Goal: Task Accomplishment & Management: Use online tool/utility

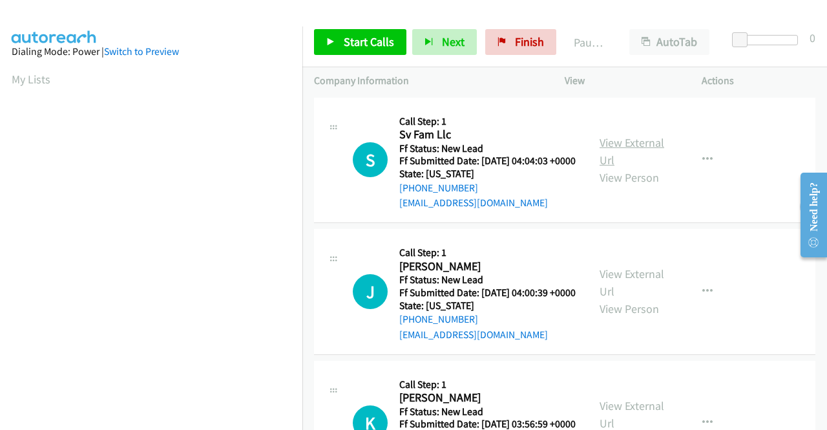
click at [633, 149] on link "View External Url" at bounding box center [632, 151] width 65 height 32
click at [642, 292] on link "View External Url" at bounding box center [632, 282] width 65 height 32
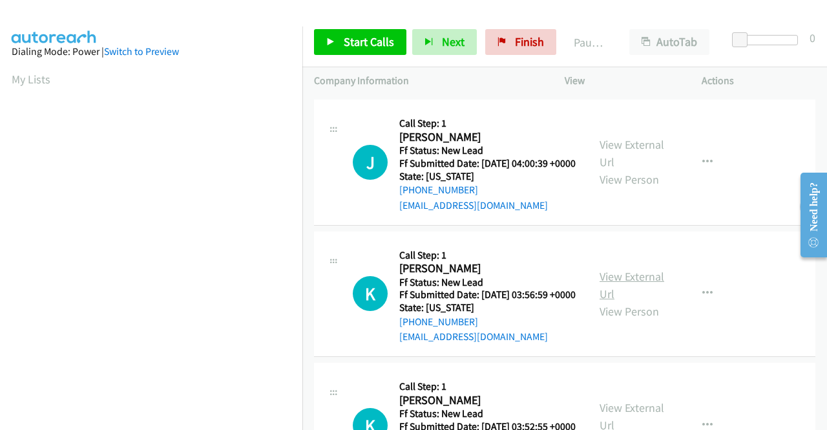
click at [628, 301] on link "View External Url" at bounding box center [632, 285] width 65 height 32
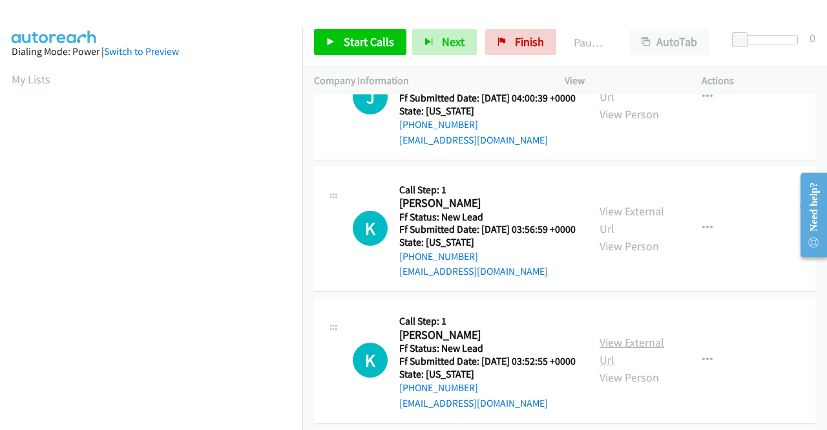
scroll to position [259, 0]
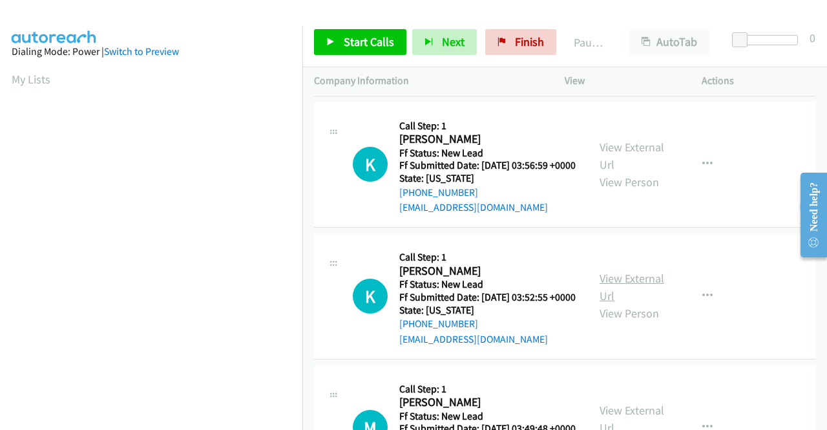
click at [645, 303] on link "View External Url" at bounding box center [632, 287] width 65 height 32
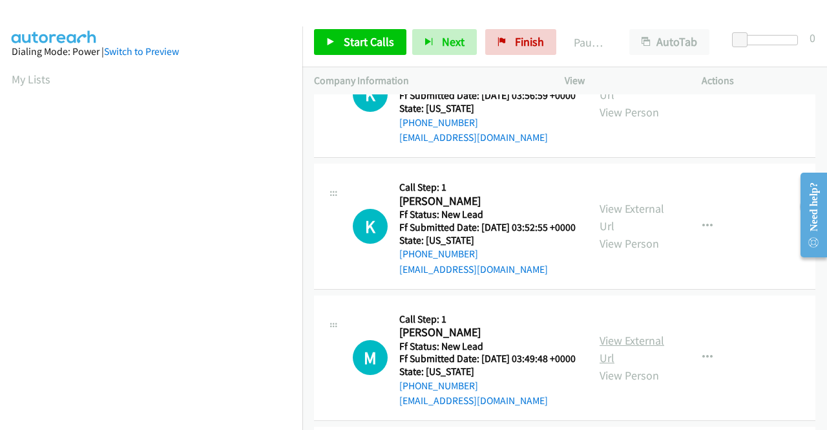
scroll to position [388, 0]
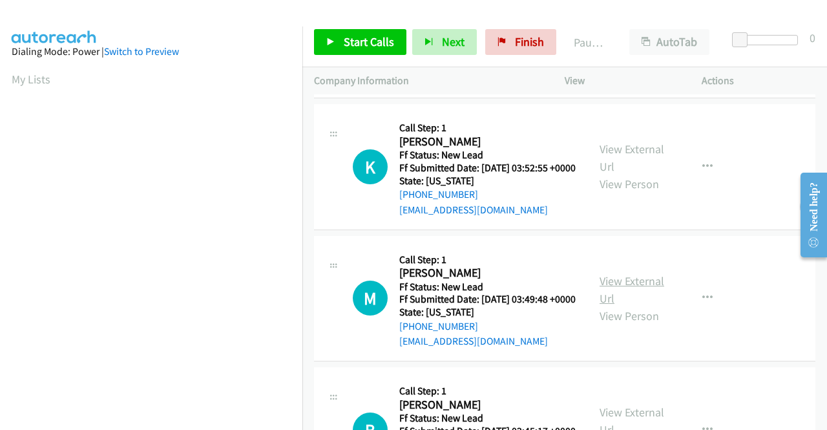
click at [631, 306] on link "View External Url" at bounding box center [632, 289] width 65 height 32
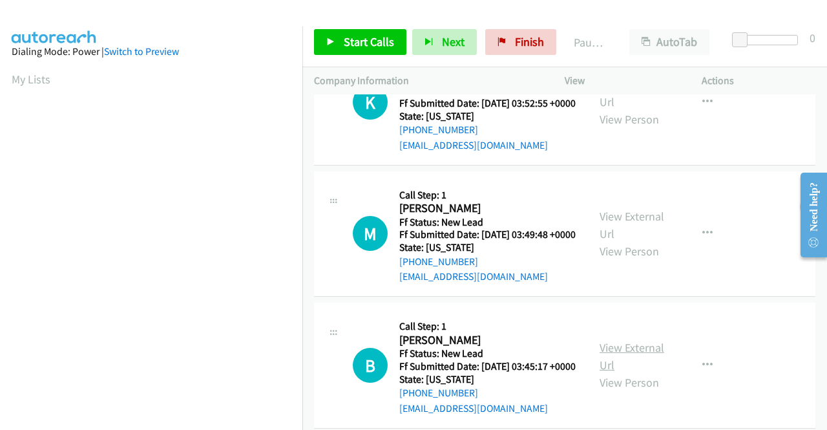
scroll to position [517, 0]
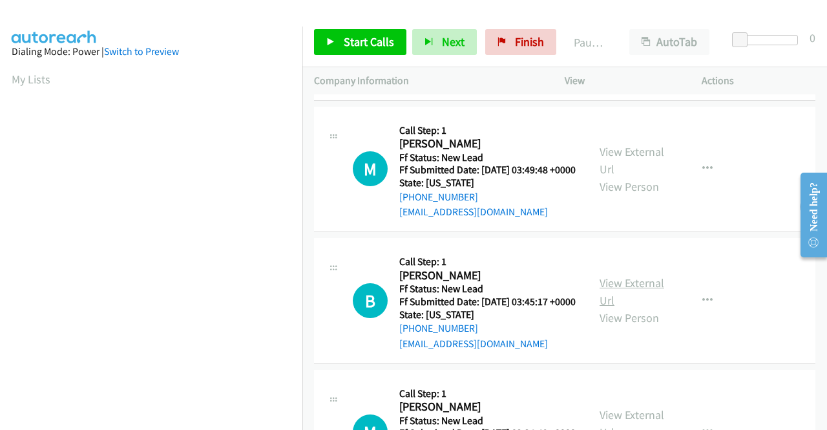
click at [644, 308] on link "View External Url" at bounding box center [632, 291] width 65 height 32
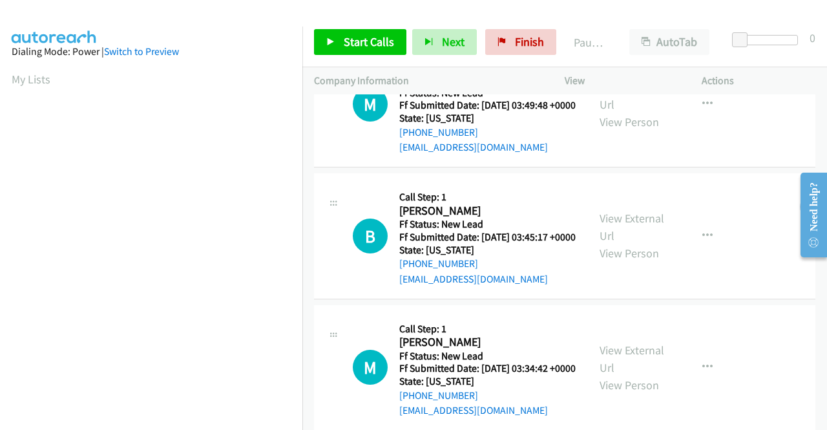
scroll to position [646, 0]
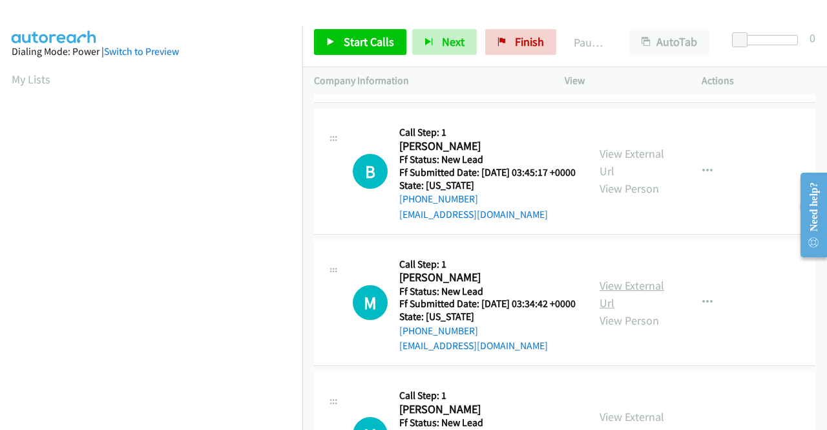
click at [655, 310] on link "View External Url" at bounding box center [632, 294] width 65 height 32
click at [363, 37] on span "Start Calls" at bounding box center [369, 41] width 50 height 15
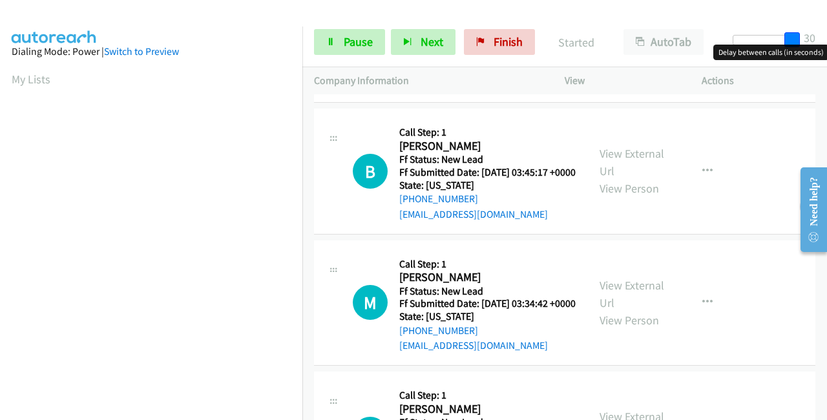
drag, startPoint x: 739, startPoint y: 34, endPoint x: 827, endPoint y: 36, distance: 87.3
click at [827, 36] on div "Start Calls Pause Next Finish Started AutoTab AutoTab 30" at bounding box center [565, 42] width 525 height 50
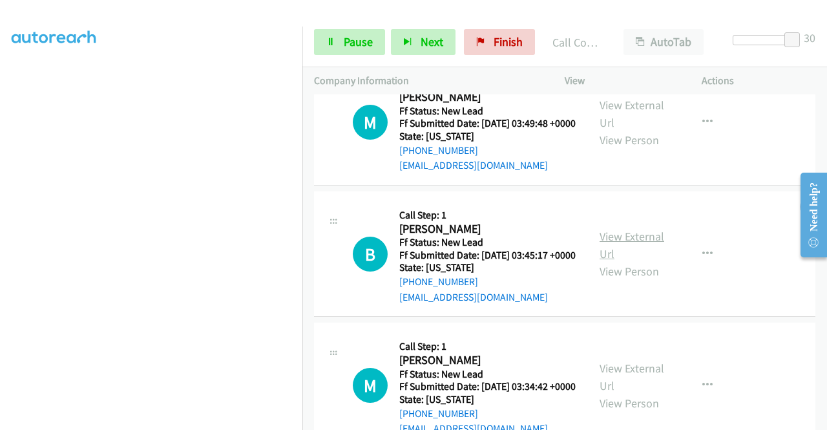
click at [631, 261] on link "View External Url" at bounding box center [632, 245] width 65 height 32
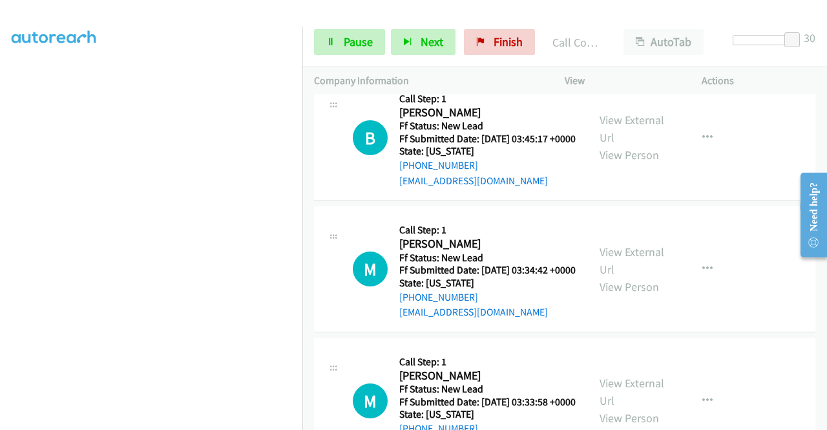
scroll to position [776, 0]
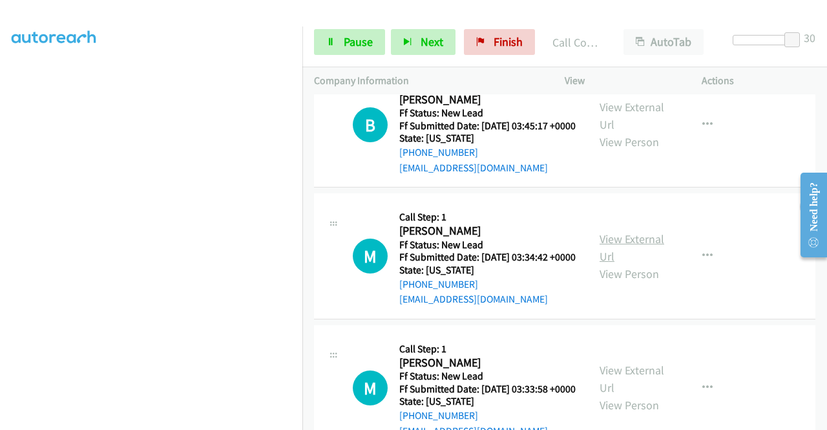
click at [600, 264] on link "View External Url" at bounding box center [632, 247] width 65 height 32
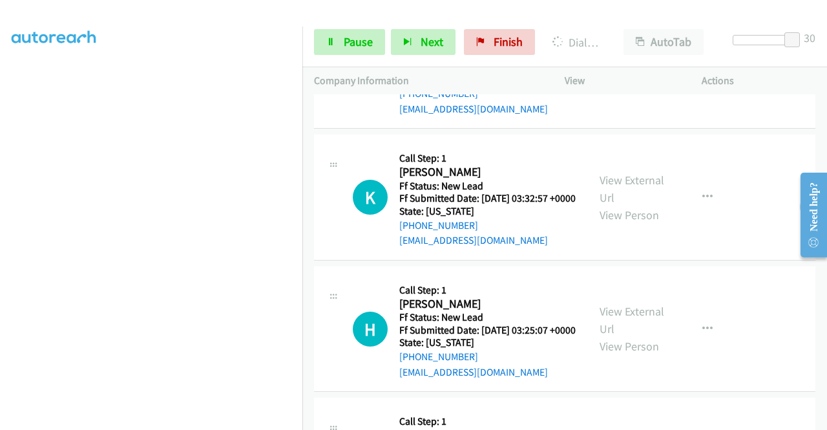
scroll to position [1099, 0]
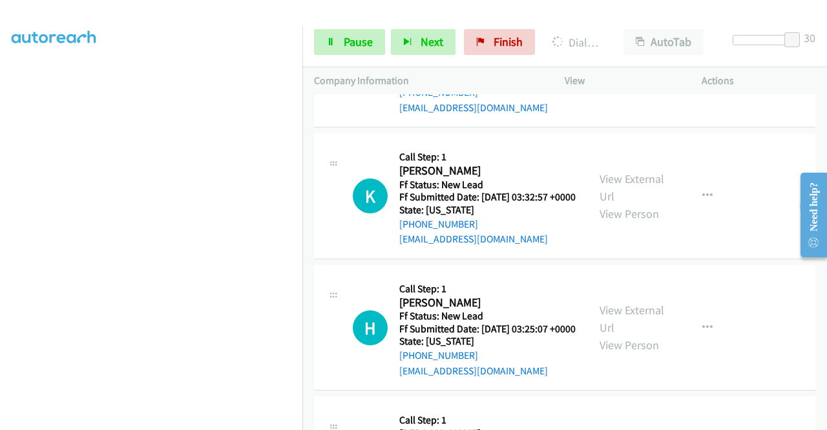
click at [637, 72] on link "View External Url" at bounding box center [632, 55] width 65 height 32
click at [610, 204] on link "View External Url" at bounding box center [632, 187] width 65 height 32
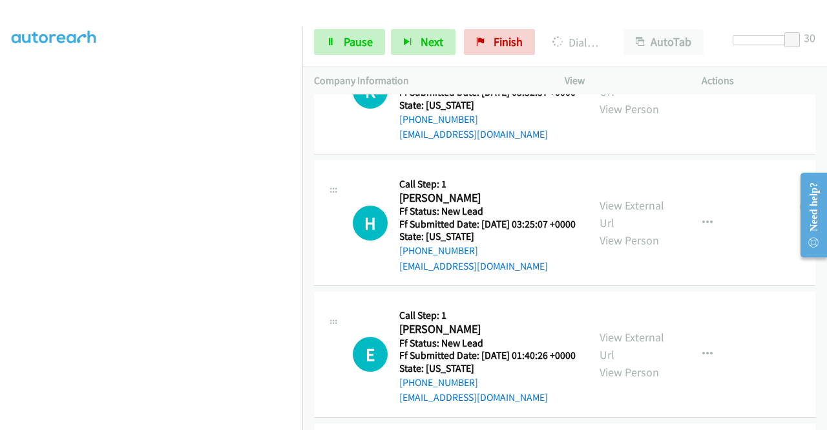
scroll to position [1228, 0]
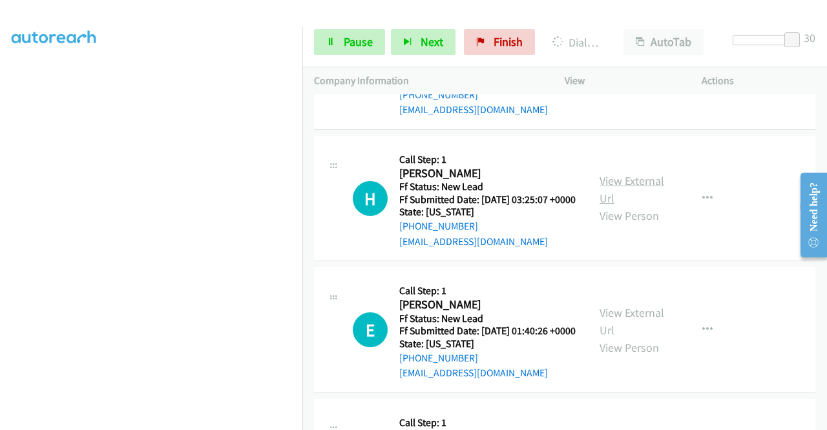
click at [622, 206] on link "View External Url" at bounding box center [632, 189] width 65 height 32
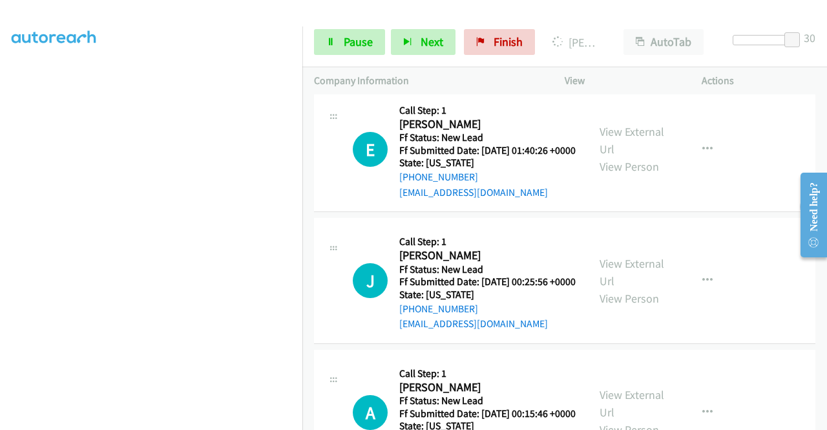
scroll to position [1531, 0]
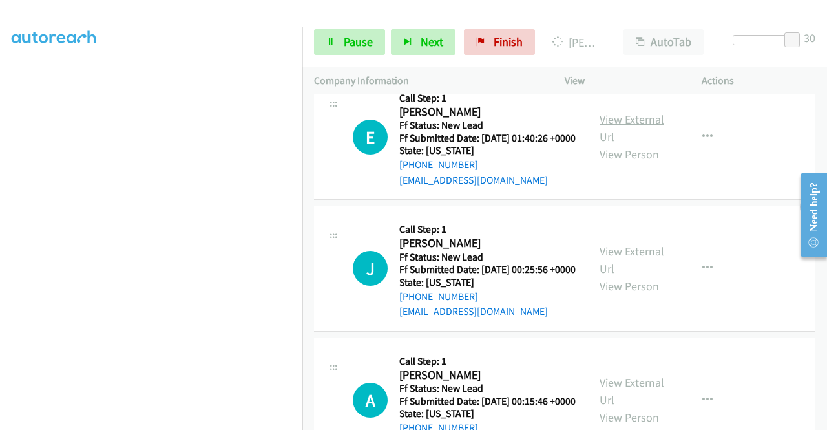
click at [628, 144] on link "View External Url" at bounding box center [632, 128] width 65 height 32
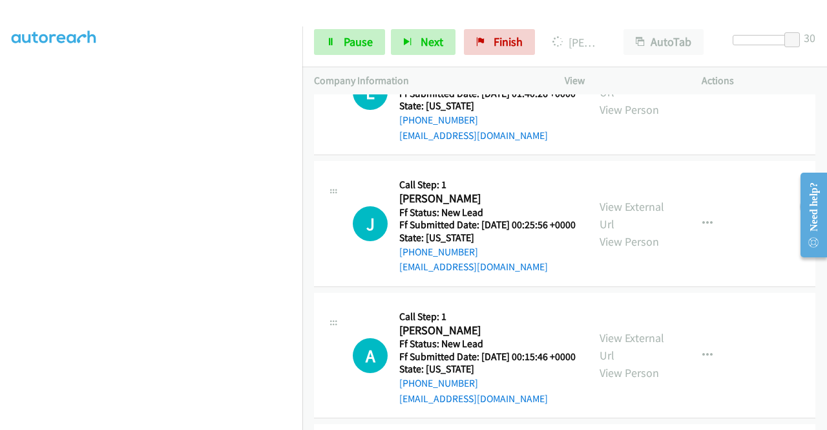
scroll to position [1596, 0]
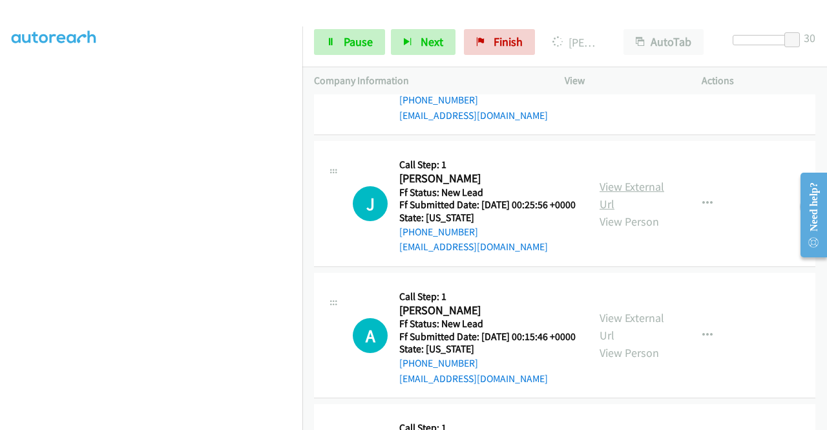
click at [645, 211] on link "View External Url" at bounding box center [632, 195] width 65 height 32
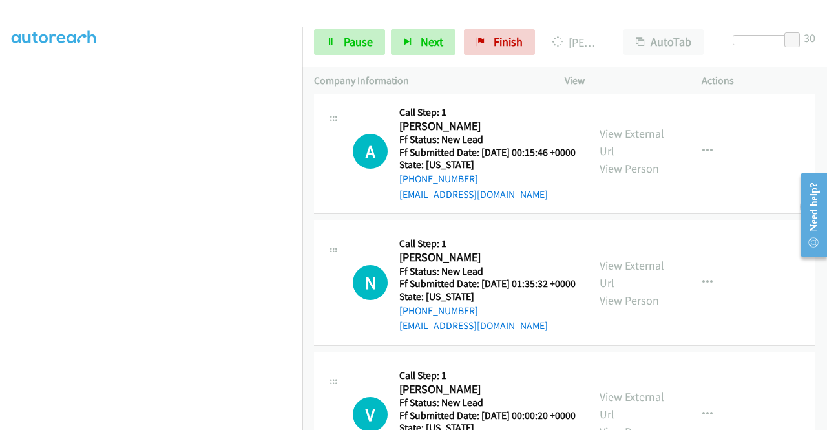
scroll to position [1790, 0]
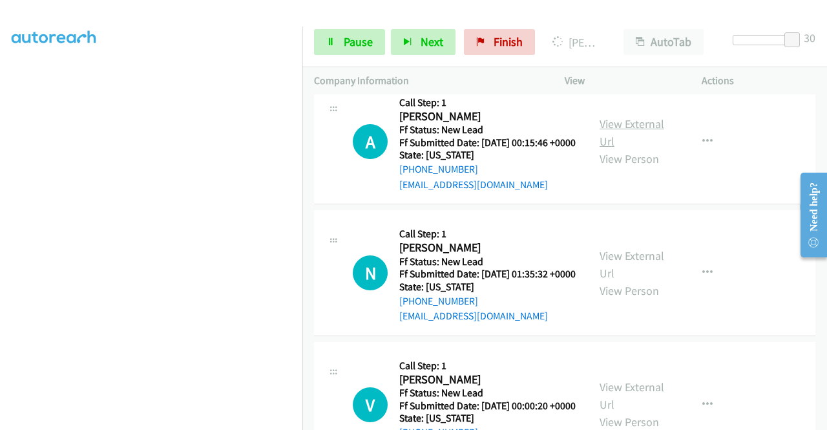
click at [631, 149] on link "View External Url" at bounding box center [632, 132] width 65 height 32
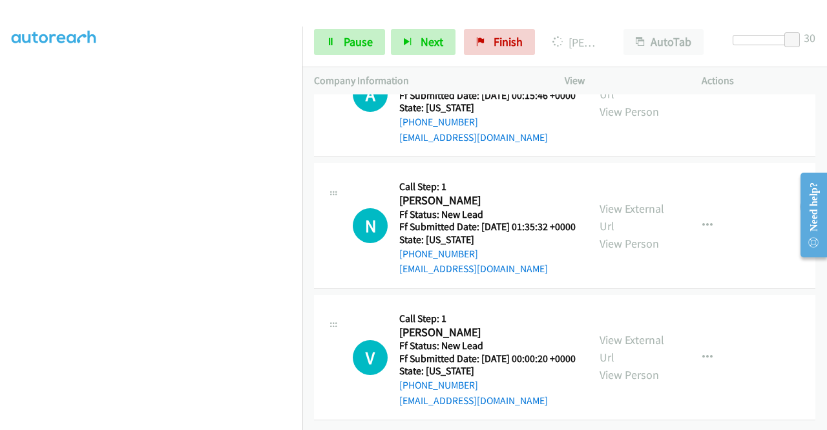
scroll to position [1919, 0]
click at [643, 233] on link "View External Url" at bounding box center [632, 217] width 65 height 32
click at [637, 332] on link "View External Url" at bounding box center [632, 348] width 65 height 32
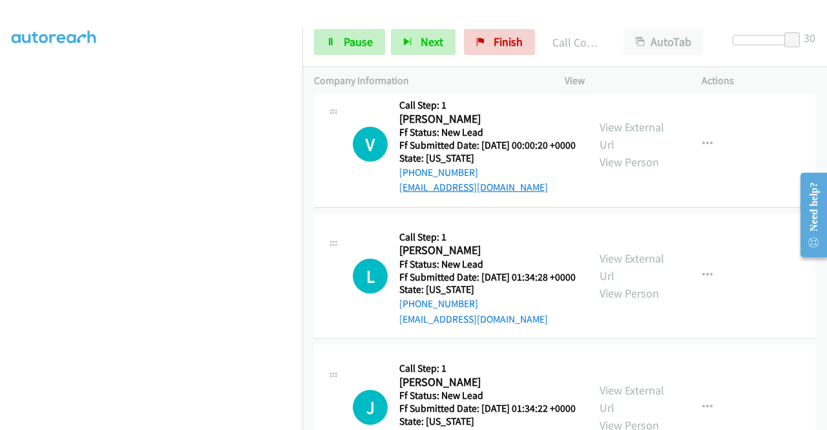
scroll to position [2223, 0]
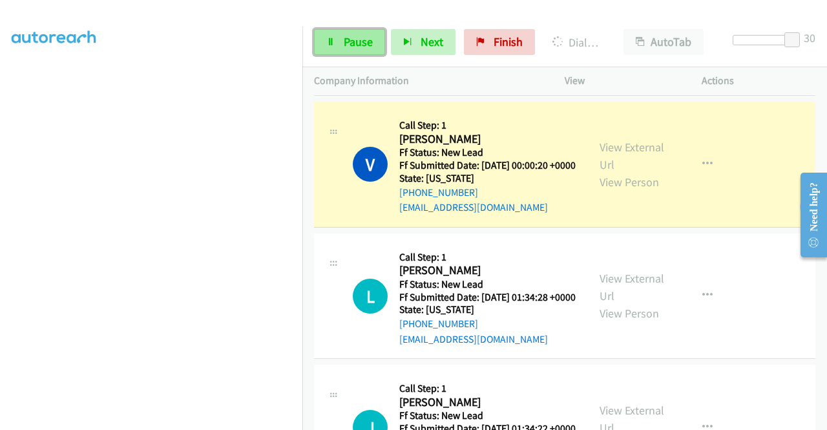
click at [363, 37] on span "Pause" at bounding box center [358, 41] width 29 height 15
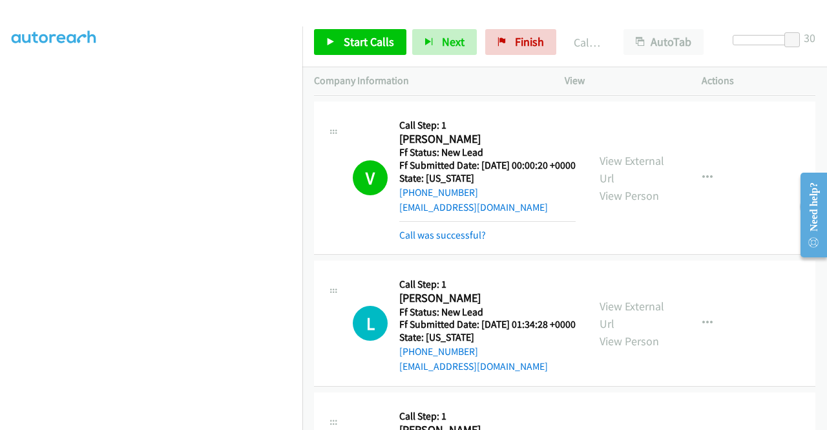
scroll to position [36, 0]
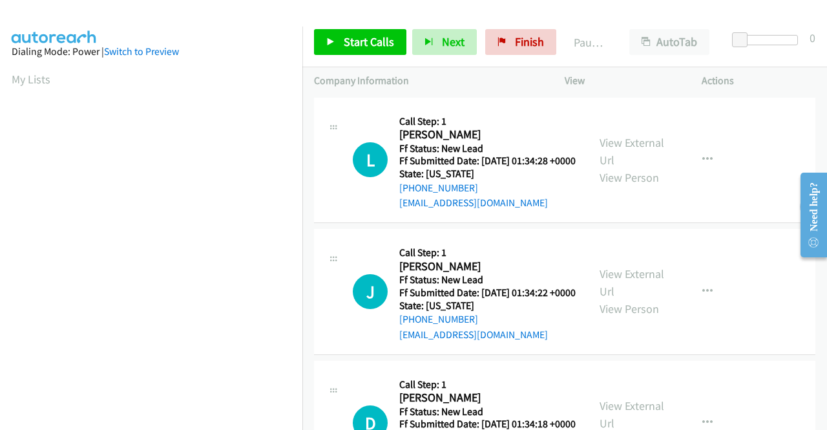
scroll to position [295, 0]
click at [505, 41] on link "Finish" at bounding box center [520, 42] width 71 height 26
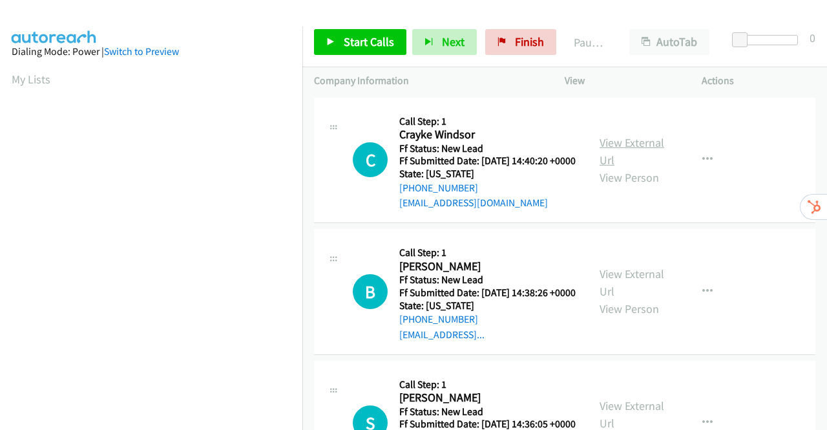
click at [635, 152] on link "View External Url" at bounding box center [632, 151] width 65 height 32
click at [613, 297] on link "View External Url" at bounding box center [632, 282] width 65 height 32
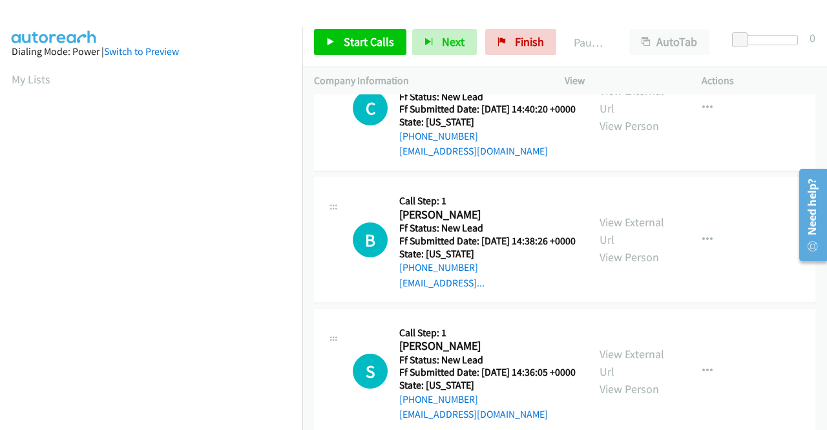
scroll to position [194, 0]
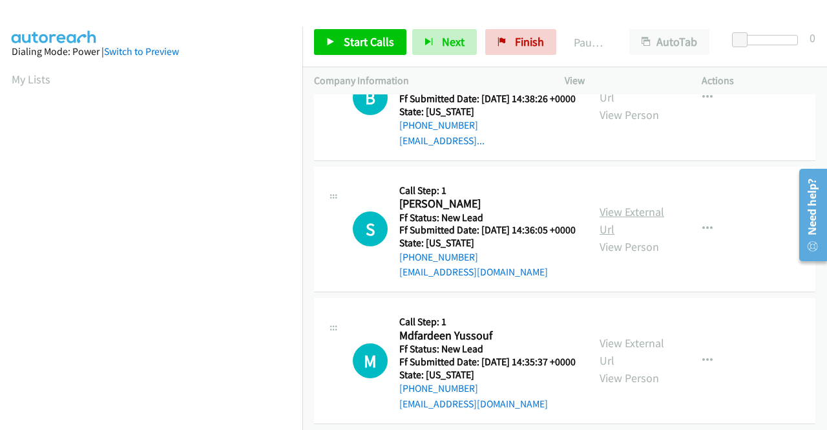
click at [625, 237] on link "View External Url" at bounding box center [632, 220] width 65 height 32
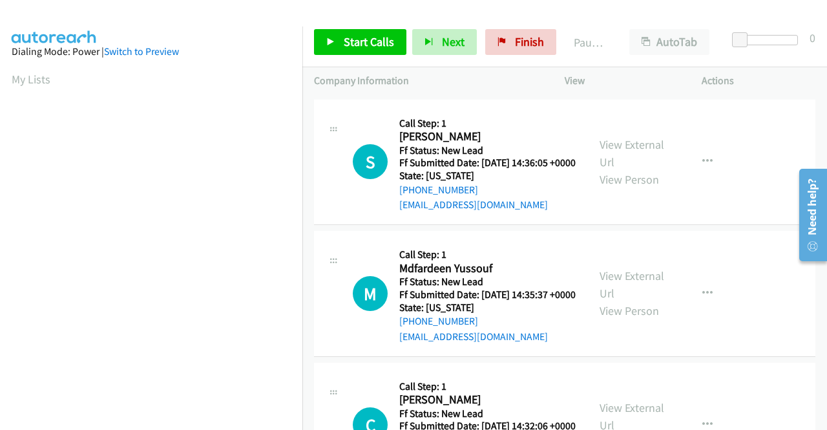
scroll to position [323, 0]
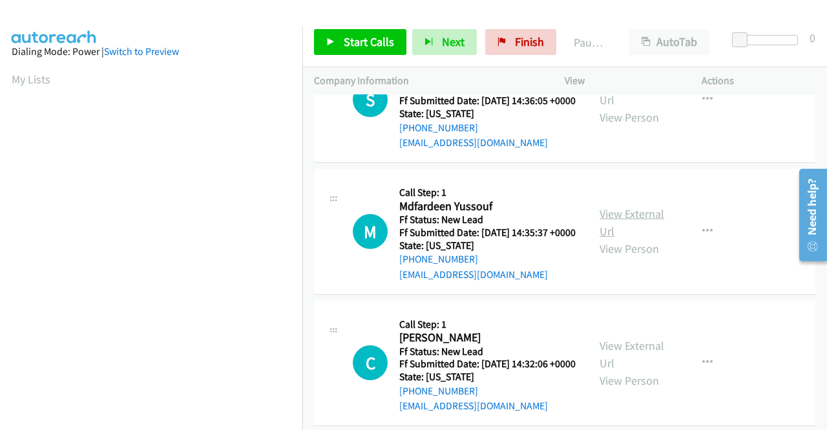
click at [607, 239] on link "View External Url" at bounding box center [632, 222] width 65 height 32
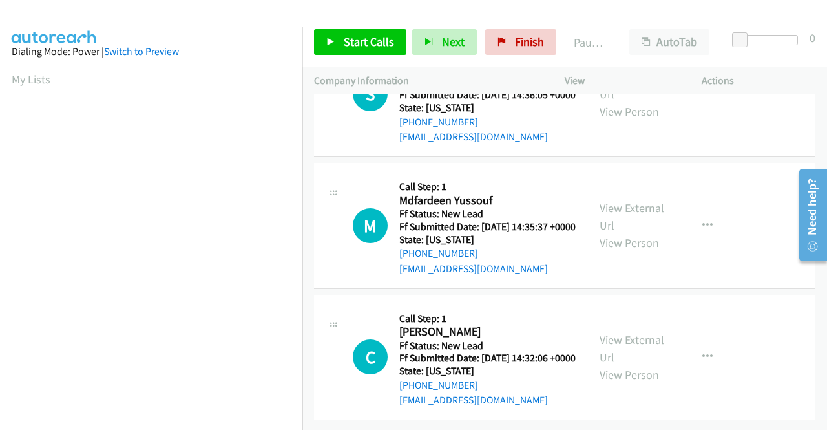
scroll to position [401, 0]
click at [620, 332] on link "View External Url" at bounding box center [632, 348] width 65 height 32
click at [374, 45] on span "Start Calls" at bounding box center [369, 41] width 50 height 15
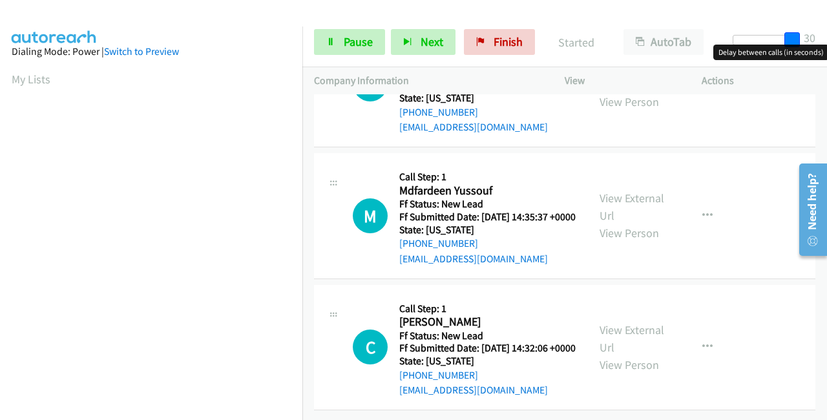
drag, startPoint x: 737, startPoint y: 36, endPoint x: 803, endPoint y: 34, distance: 66.0
click at [823, 37] on div "Start Calls Pause Next Finish Started AutoTab AutoTab 30" at bounding box center [565, 42] width 525 height 50
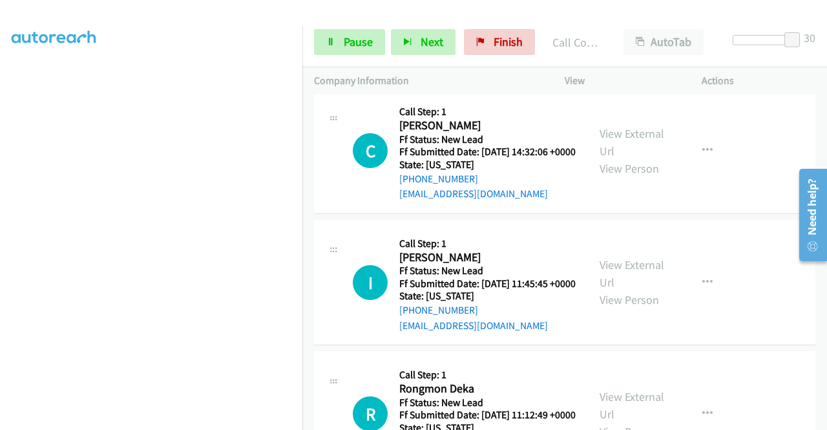
scroll to position [714, 0]
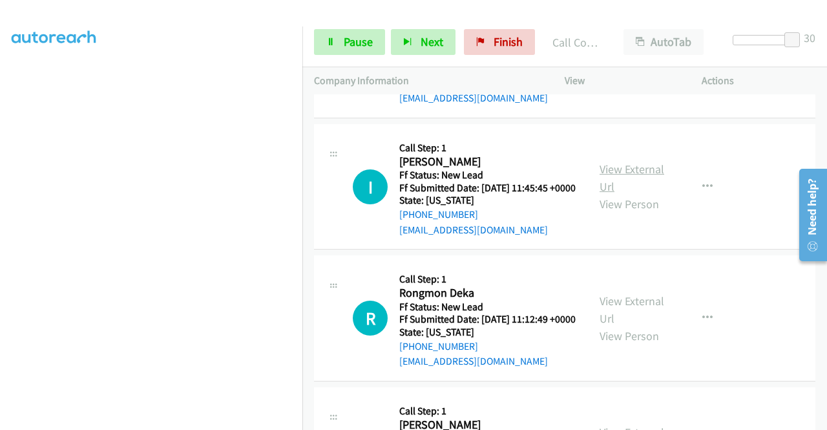
click at [618, 194] on link "View External Url" at bounding box center [632, 178] width 65 height 32
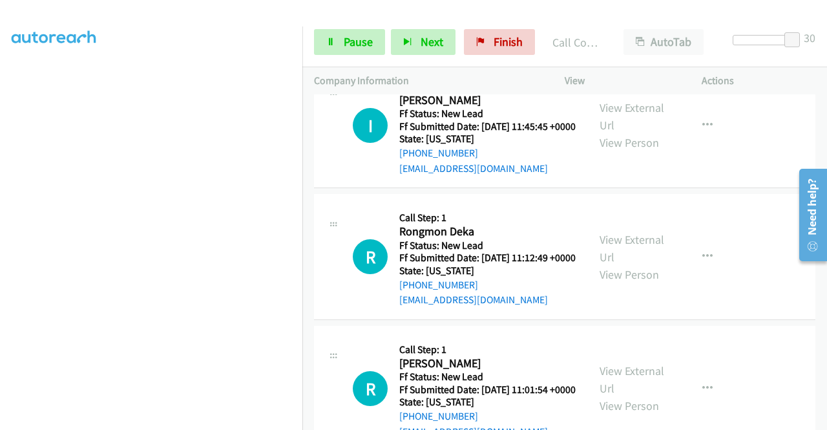
scroll to position [843, 0]
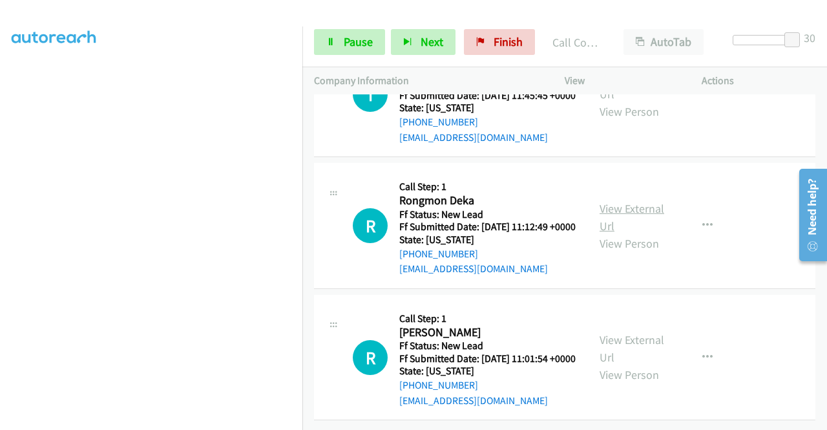
click at [646, 233] on link "View External Url" at bounding box center [632, 217] width 65 height 32
click at [639, 332] on link "View External Url" at bounding box center [632, 348] width 65 height 32
drag, startPoint x: 787, startPoint y: 32, endPoint x: 619, endPoint y: 43, distance: 168.4
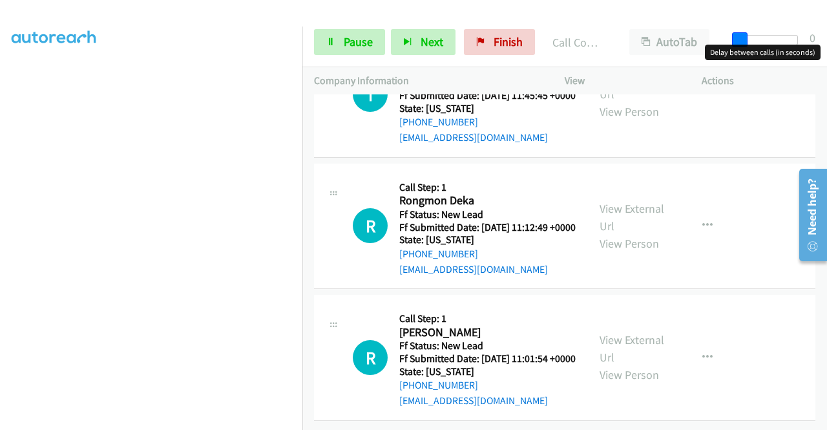
click at [624, 39] on div "Start Calls Pause Next Finish Call Completed AutoTab AutoTab 0" at bounding box center [565, 42] width 525 height 50
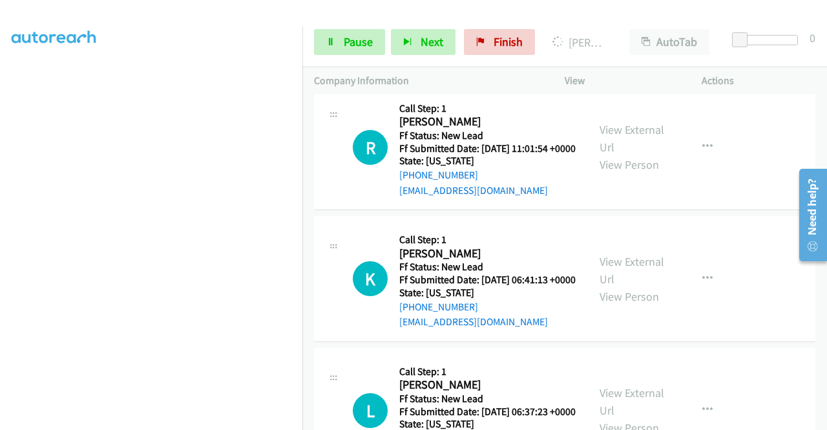
scroll to position [1228, 0]
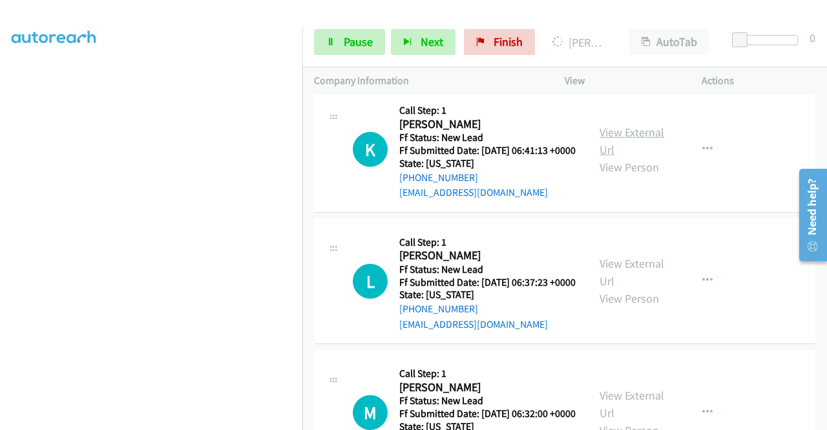
click at [621, 157] on link "View External Url" at bounding box center [632, 141] width 65 height 32
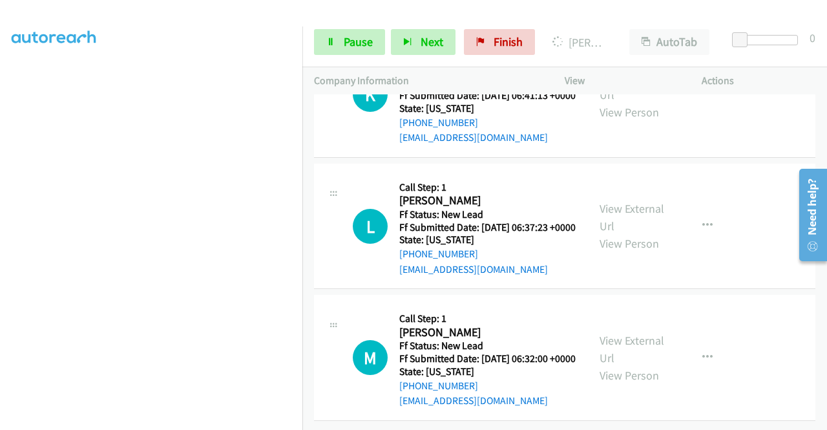
scroll to position [1422, 0]
click at [626, 201] on link "View External Url" at bounding box center [632, 217] width 65 height 32
click at [627, 333] on link "View External Url" at bounding box center [632, 349] width 65 height 32
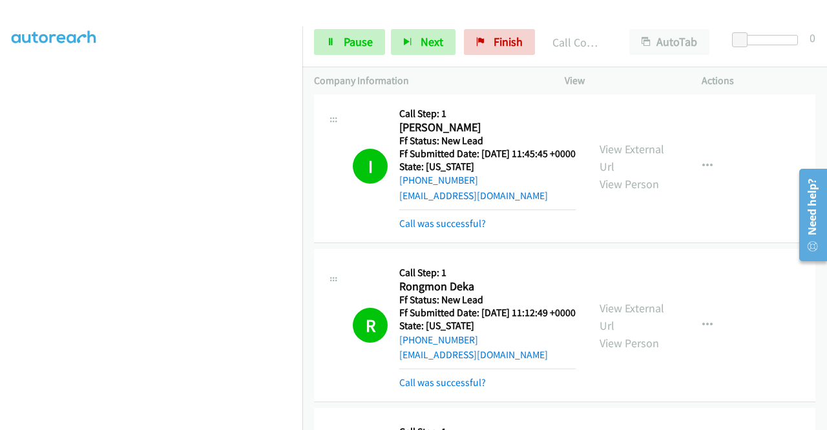
scroll to position [803, 0]
click at [628, 174] on link "View External Url" at bounding box center [632, 158] width 65 height 32
click at [338, 41] on link "Pause" at bounding box center [349, 42] width 71 height 26
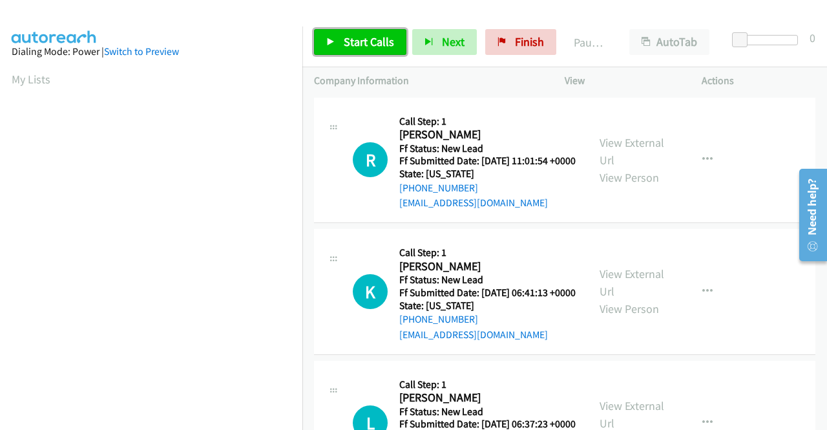
click at [370, 44] on span "Start Calls" at bounding box center [369, 41] width 50 height 15
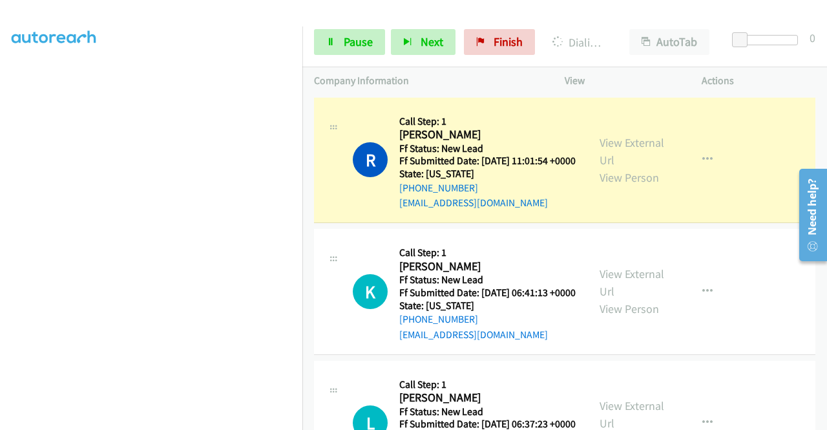
scroll to position [295, 0]
click at [239, 419] on section at bounding box center [151, 123] width 279 height 619
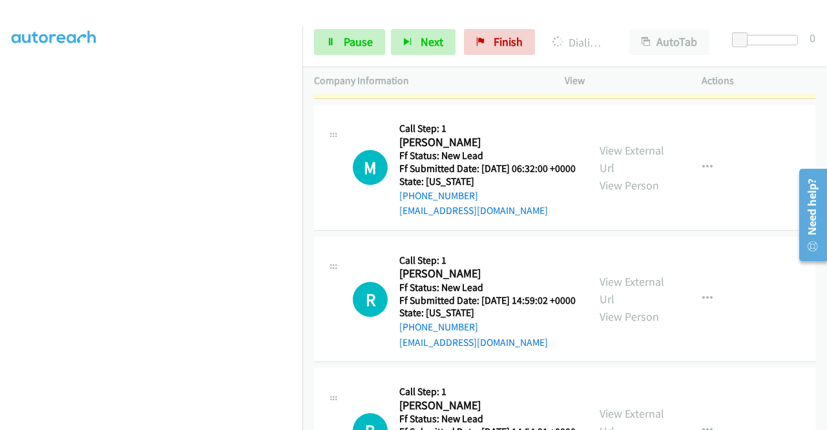
scroll to position [517, 0]
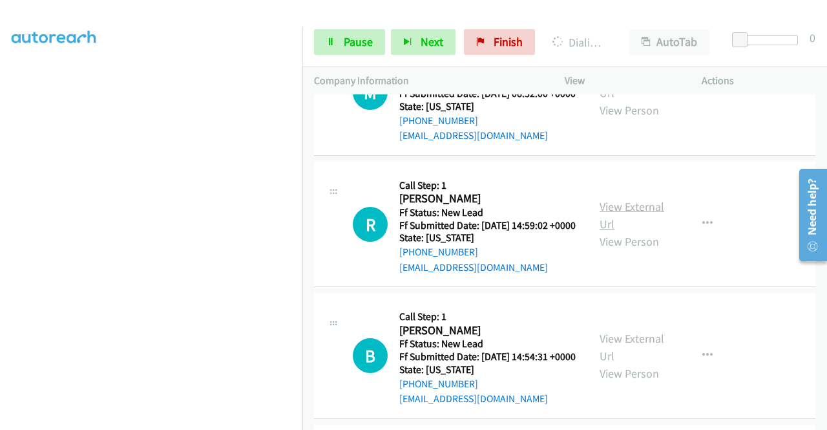
click at [623, 231] on link "View External Url" at bounding box center [632, 215] width 65 height 32
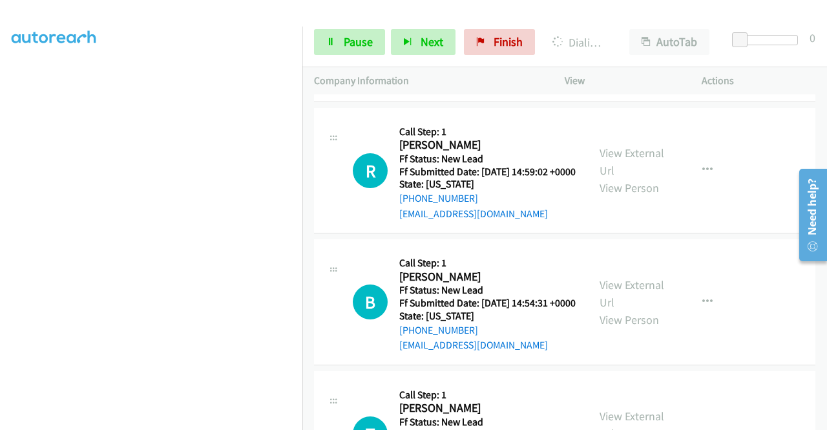
scroll to position [646, 0]
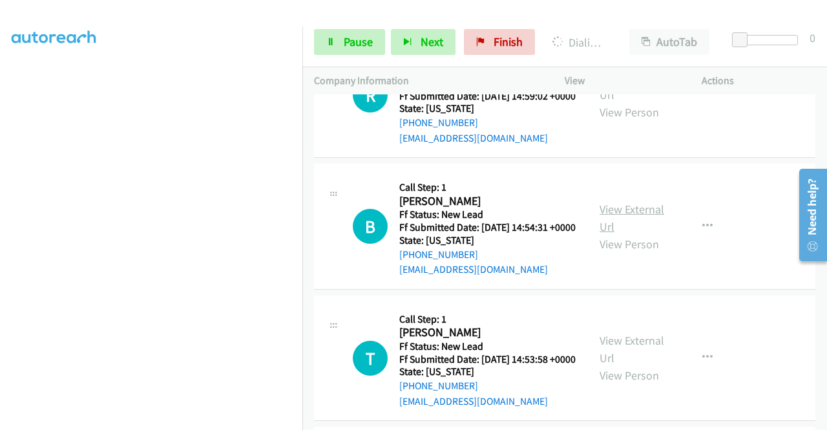
click at [619, 234] on link "View External Url" at bounding box center [632, 218] width 65 height 32
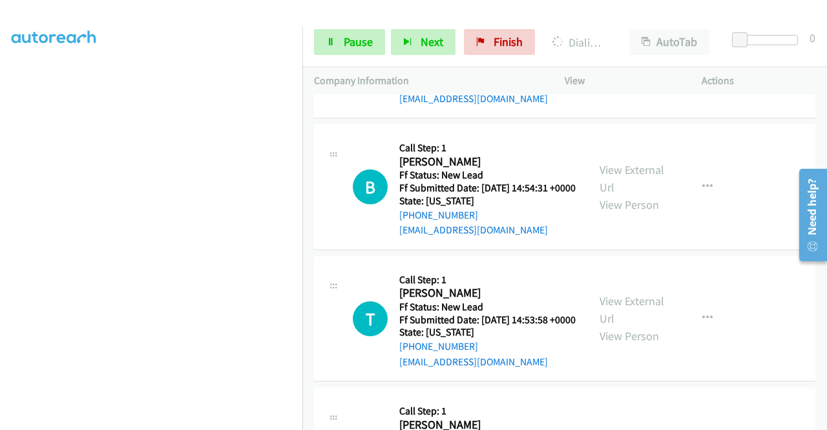
scroll to position [776, 0]
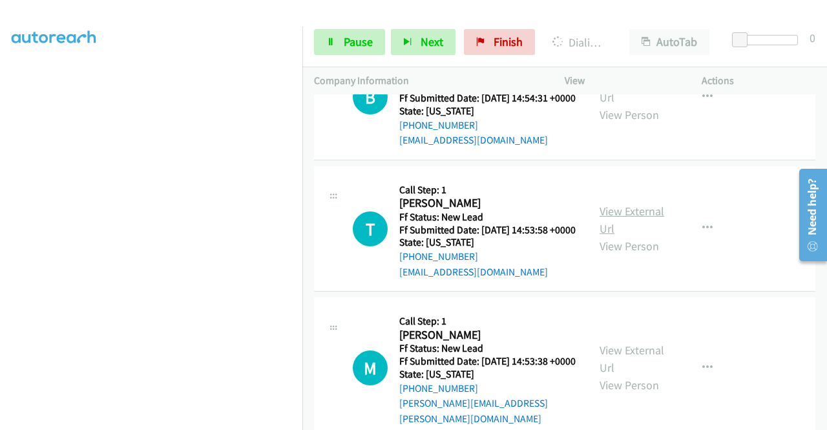
click at [639, 236] on link "View External Url" at bounding box center [632, 220] width 65 height 32
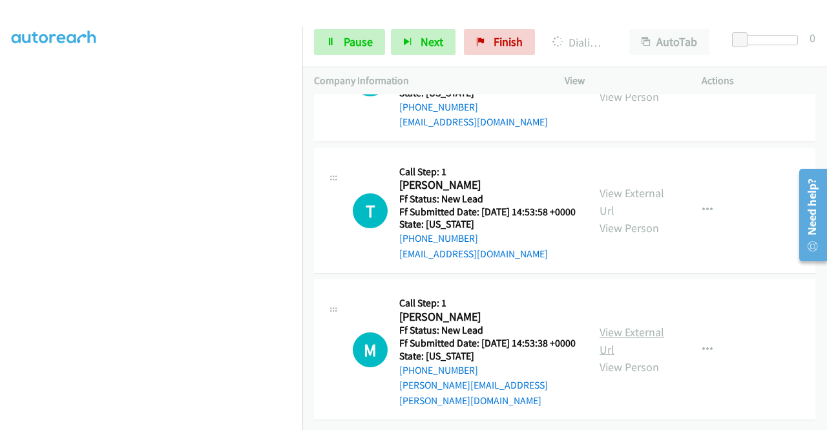
click at [623, 328] on link "View External Url" at bounding box center [632, 340] width 65 height 32
click at [352, 42] on span "Pause" at bounding box center [358, 41] width 29 height 15
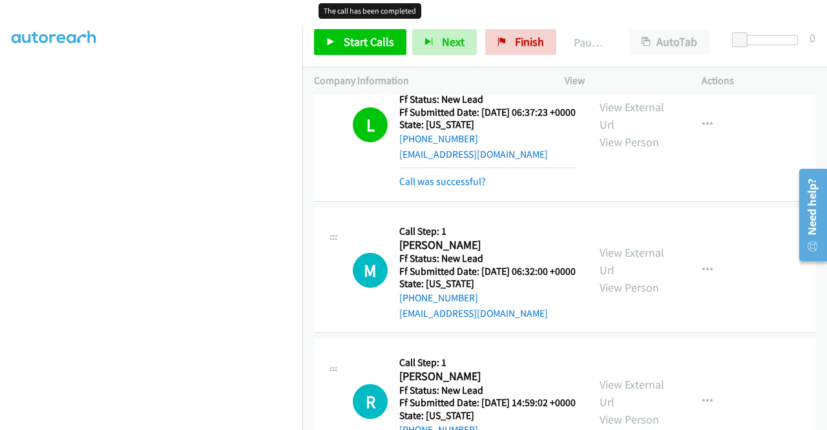
scroll to position [388, 0]
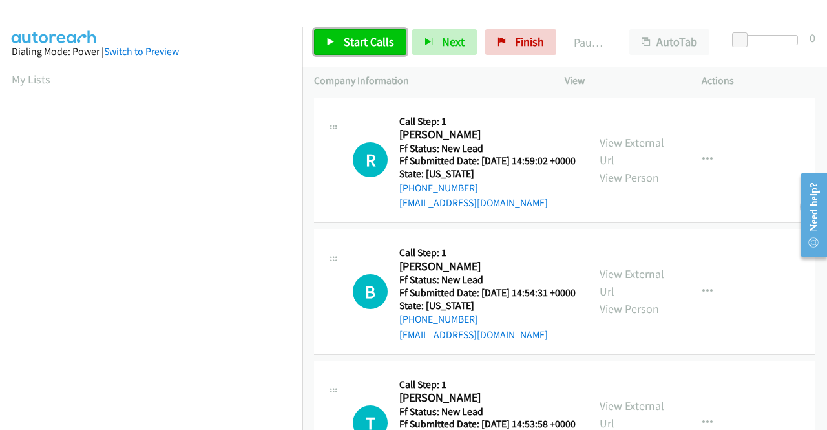
click at [359, 38] on span "Start Calls" at bounding box center [369, 41] width 50 height 15
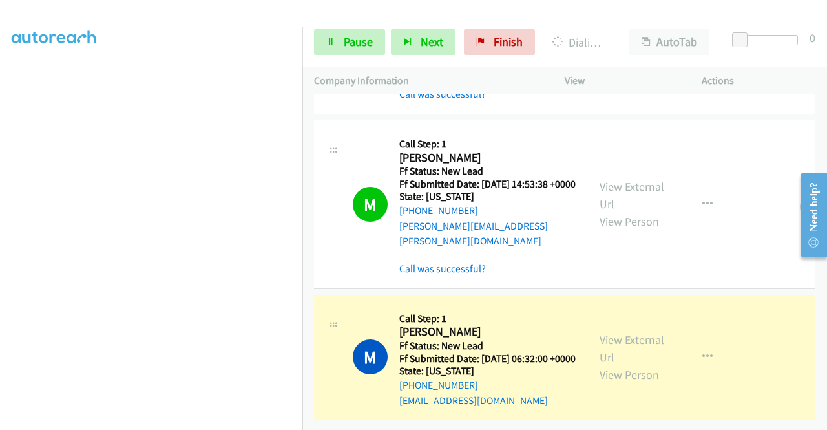
scroll to position [569, 0]
click at [351, 47] on span "Pause" at bounding box center [358, 41] width 29 height 15
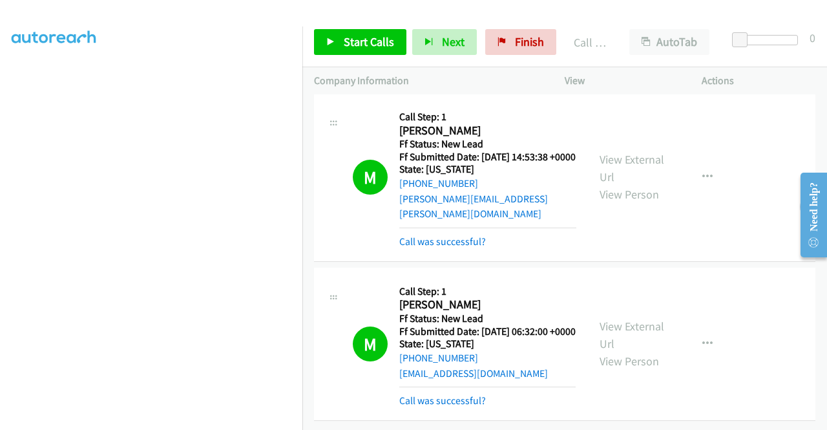
scroll to position [596, 0]
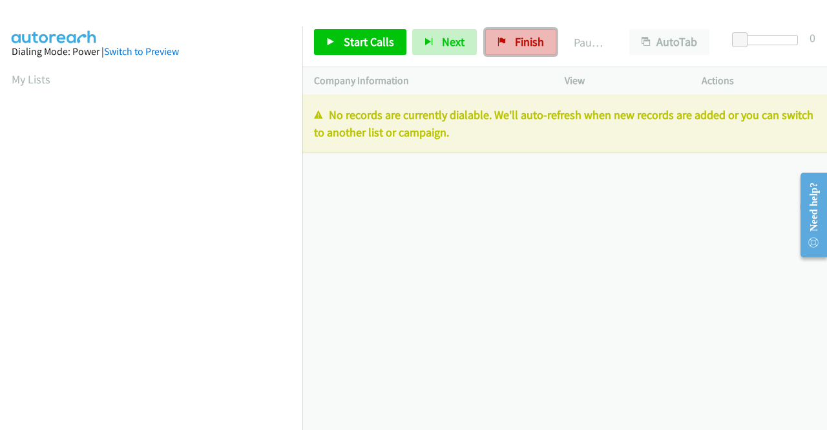
click at [509, 39] on link "Finish" at bounding box center [520, 42] width 71 height 26
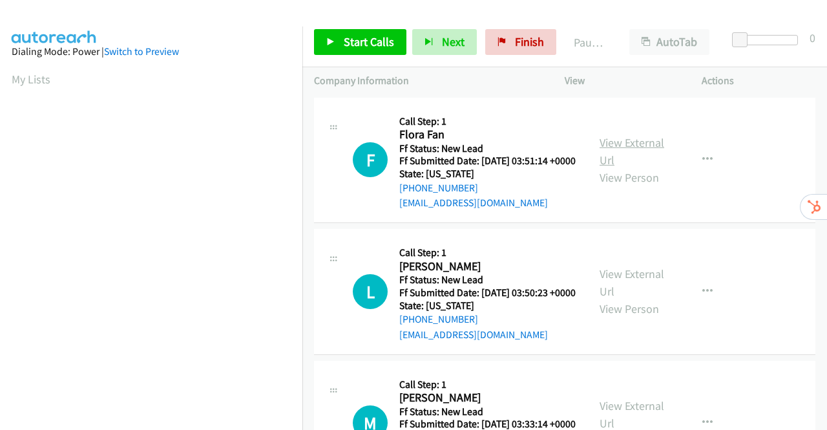
click at [643, 148] on link "View External Url" at bounding box center [632, 151] width 65 height 32
click at [637, 292] on link "View External Url" at bounding box center [632, 282] width 65 height 32
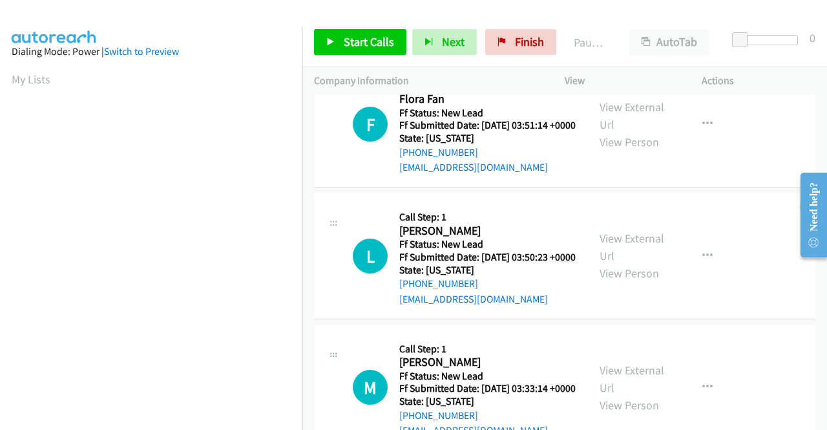
scroll to position [65, 0]
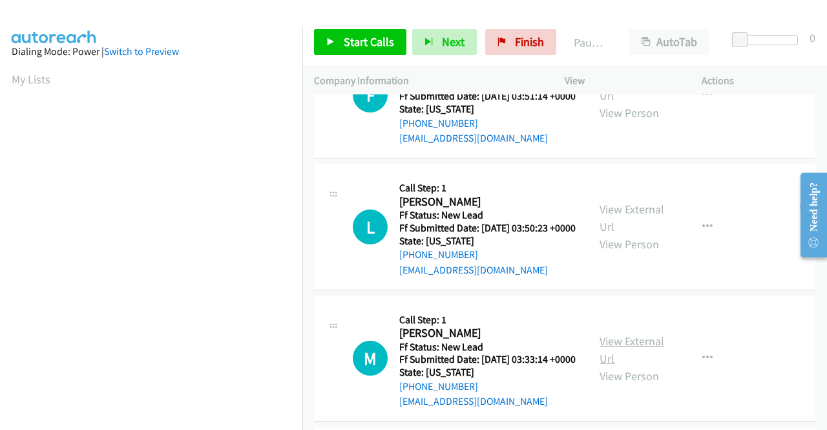
click at [636, 366] on link "View External Url" at bounding box center [632, 350] width 65 height 32
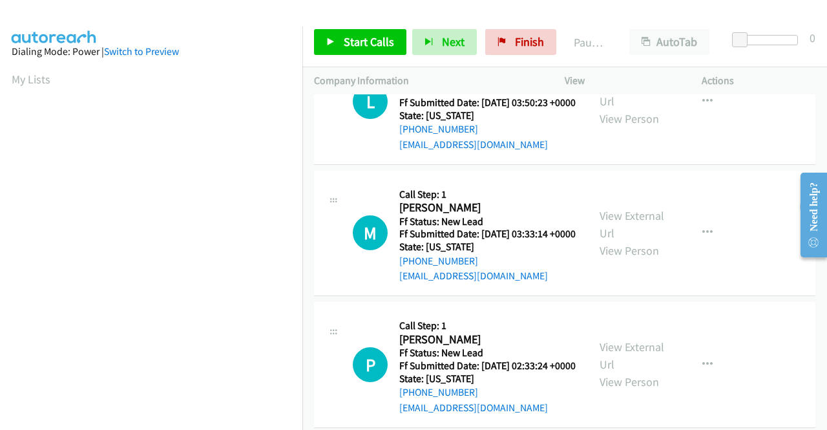
scroll to position [194, 0]
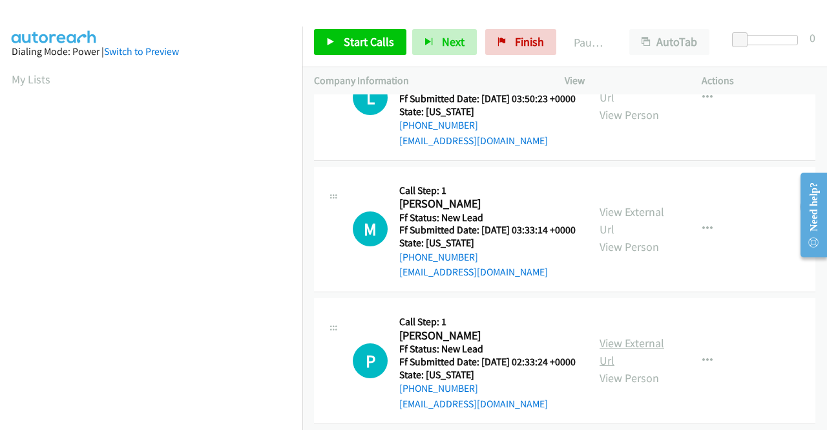
click at [637, 368] on link "View External Url" at bounding box center [632, 351] width 65 height 32
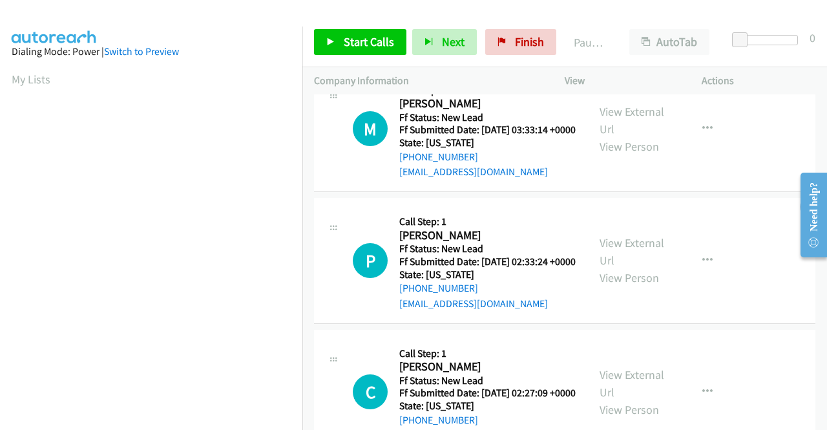
scroll to position [388, 0]
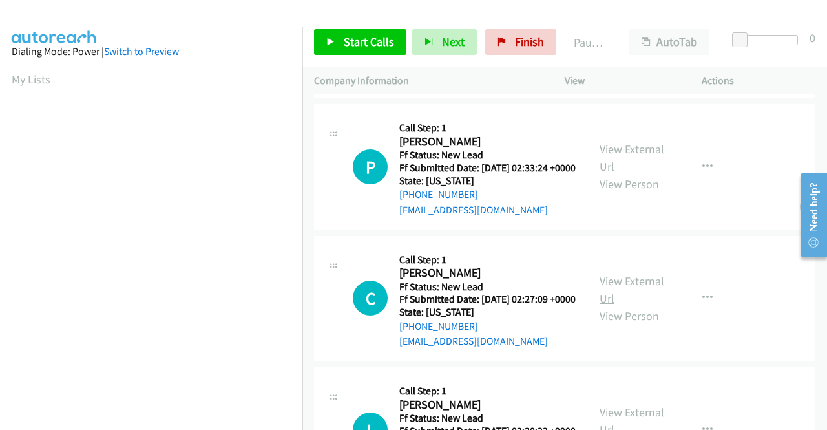
click at [638, 306] on link "View External Url" at bounding box center [632, 289] width 65 height 32
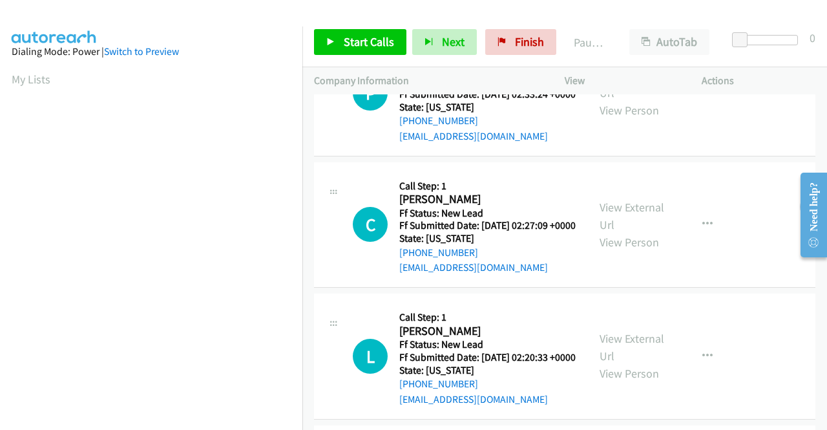
scroll to position [582, 0]
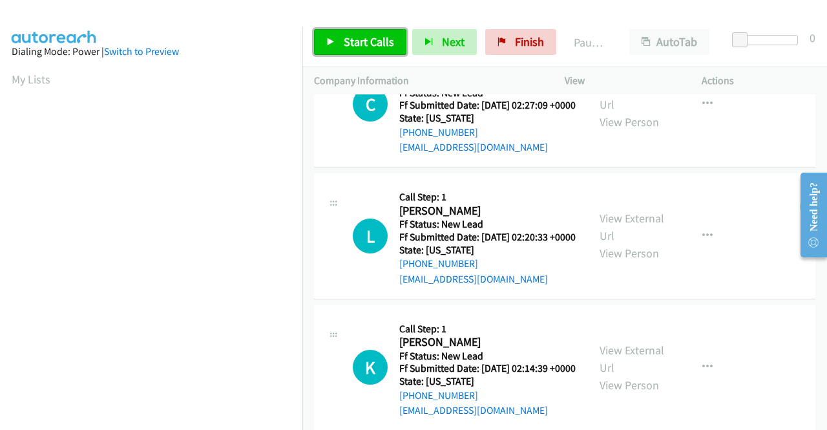
click at [365, 39] on span "Start Calls" at bounding box center [369, 41] width 50 height 15
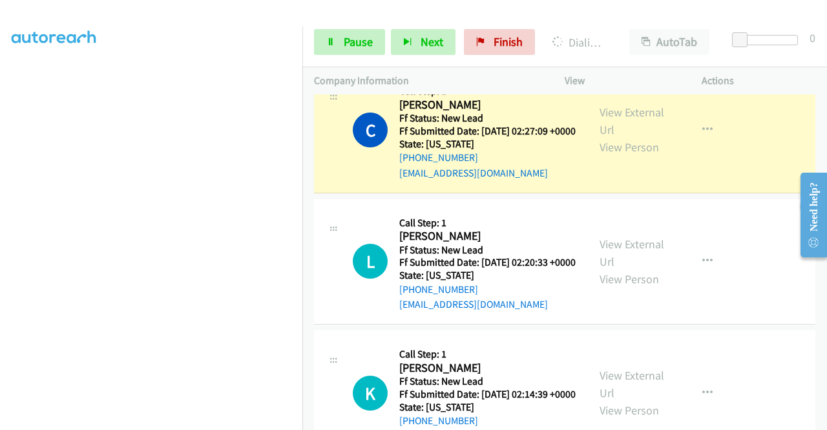
scroll to position [725, 0]
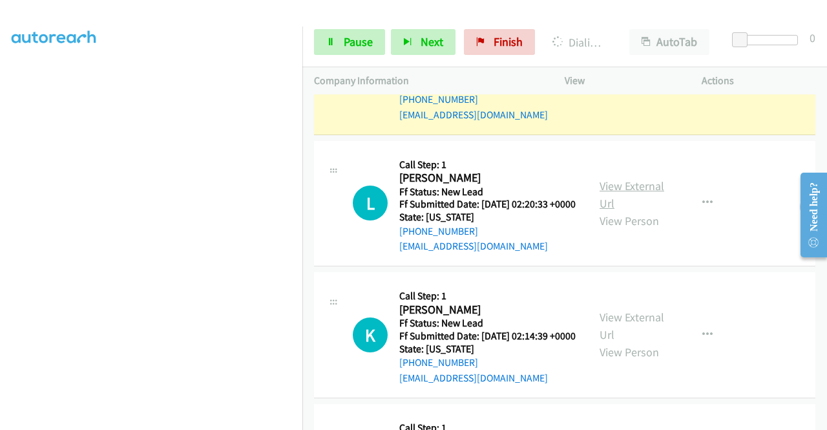
click at [617, 211] on link "View External Url" at bounding box center [632, 194] width 65 height 32
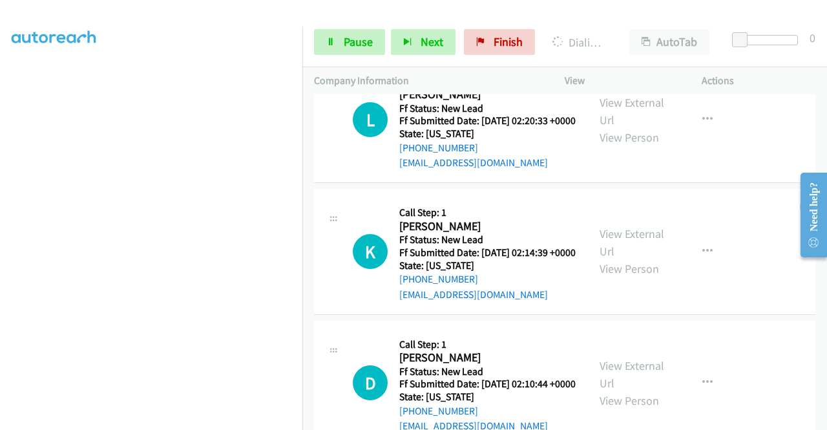
scroll to position [854, 0]
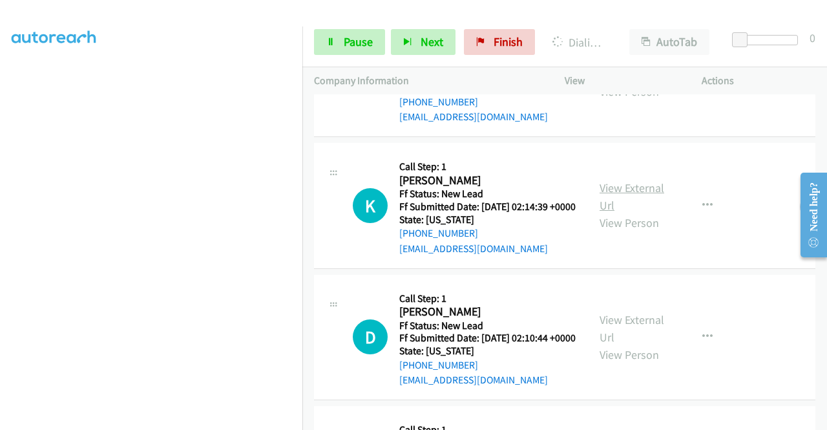
click at [635, 213] on link "View External Url" at bounding box center [632, 196] width 65 height 32
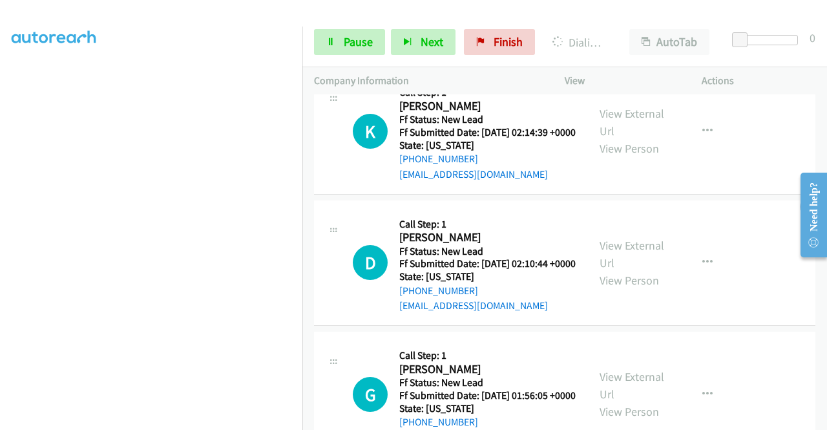
scroll to position [1048, 0]
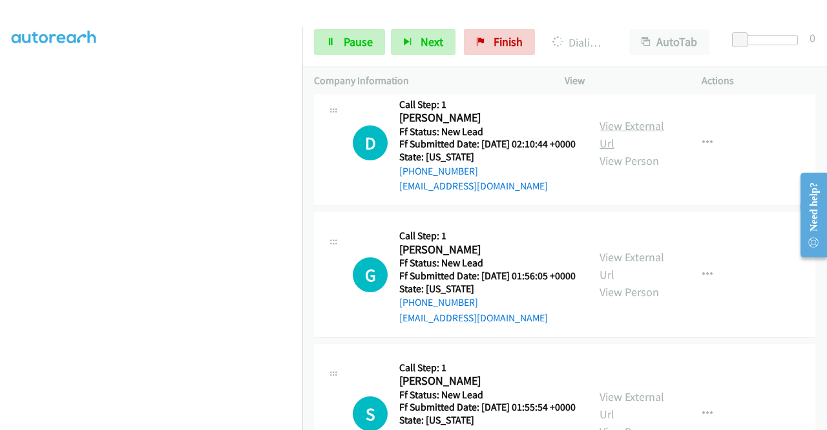
click at [641, 151] on link "View External Url" at bounding box center [632, 134] width 65 height 32
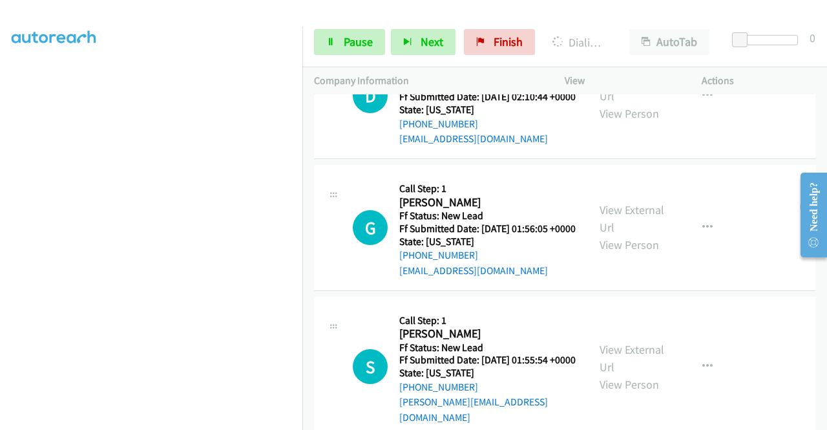
scroll to position [1112, 0]
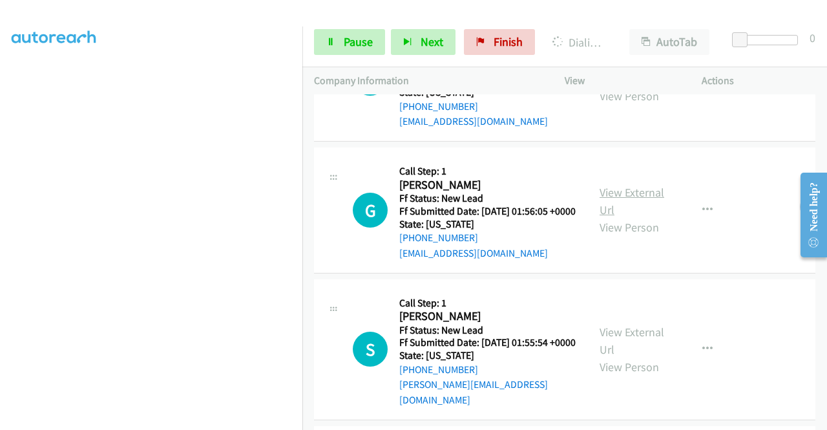
click at [636, 217] on link "View External Url" at bounding box center [632, 201] width 65 height 32
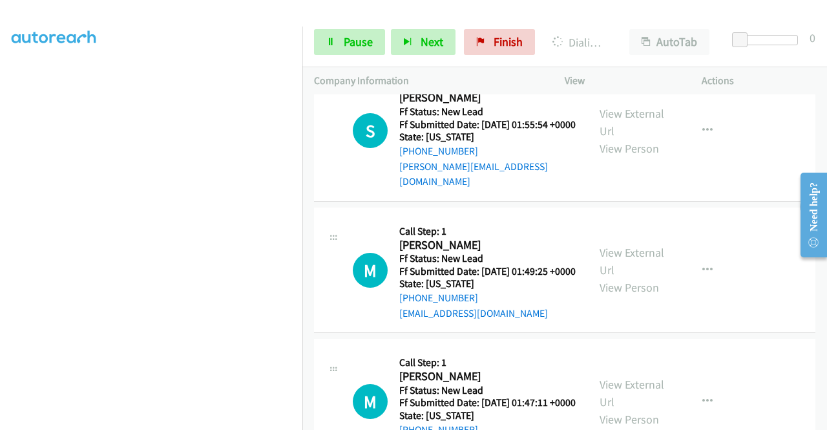
scroll to position [1426, 0]
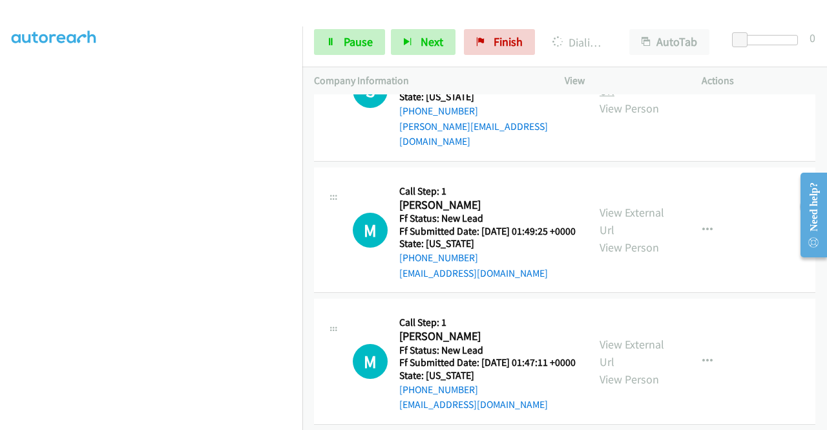
click at [637, 98] on link "View External Url" at bounding box center [632, 82] width 65 height 32
click at [641, 237] on link "View External Url" at bounding box center [632, 221] width 65 height 32
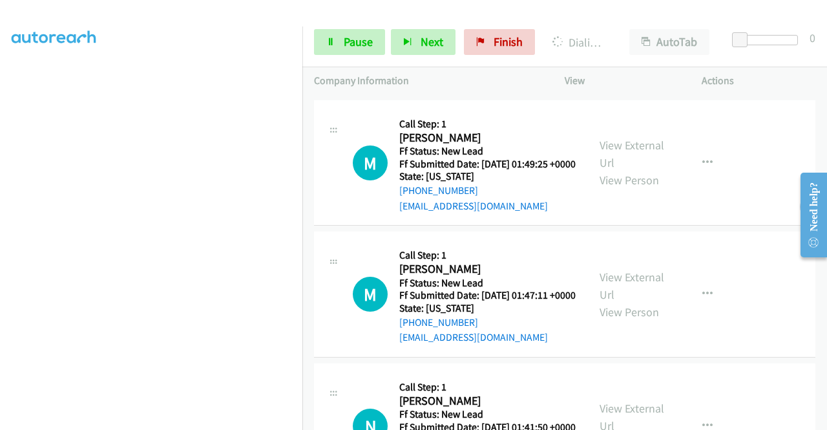
scroll to position [1555, 0]
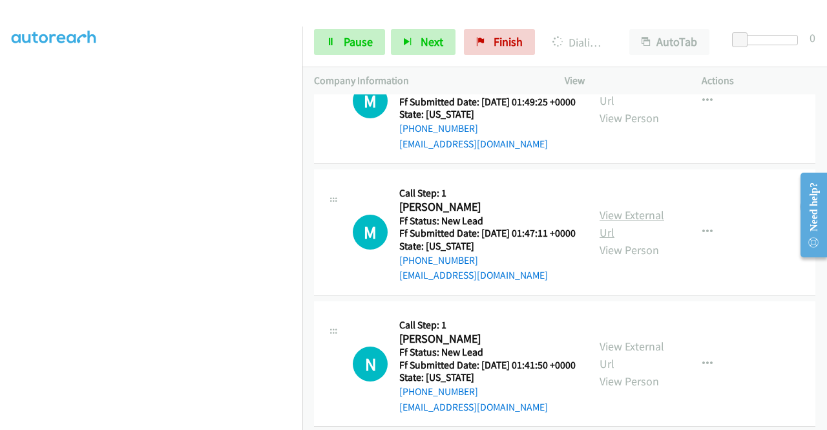
click at [621, 240] on link "View External Url" at bounding box center [632, 223] width 65 height 32
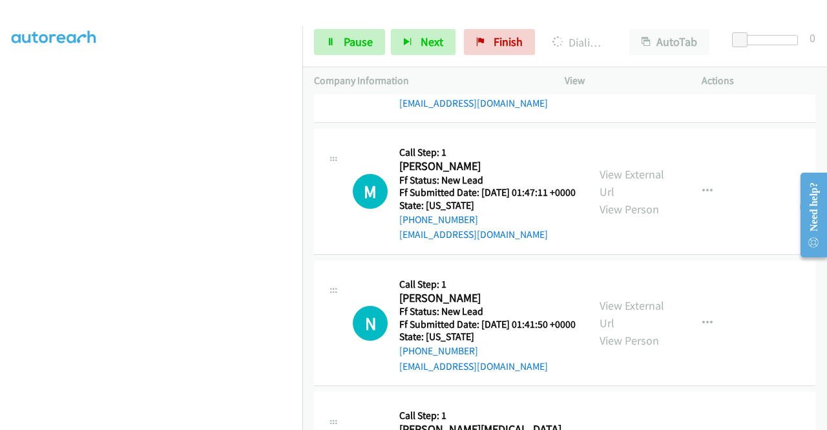
scroll to position [1749, 0]
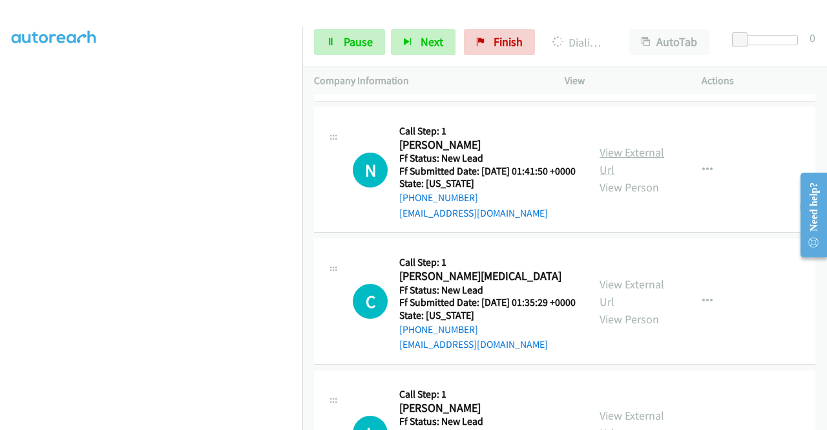
click at [624, 177] on link "View External Url" at bounding box center [632, 161] width 65 height 32
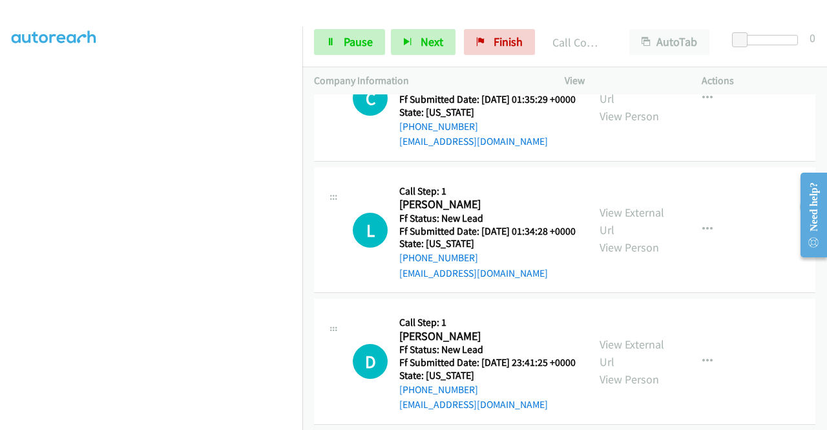
scroll to position [2035, 0]
click at [643, 106] on link "View External Url" at bounding box center [632, 90] width 65 height 32
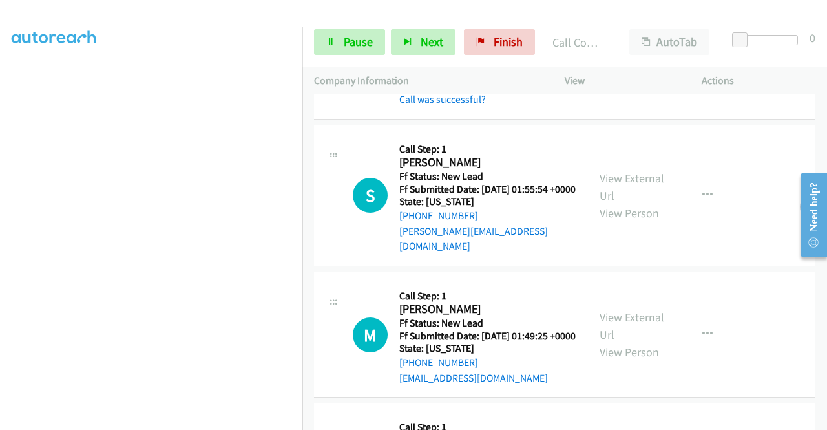
scroll to position [1518, 0]
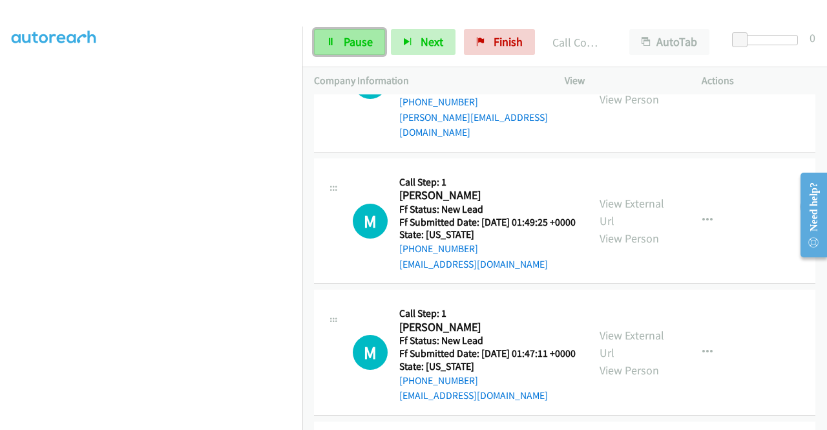
click at [350, 37] on span "Pause" at bounding box center [358, 41] width 29 height 15
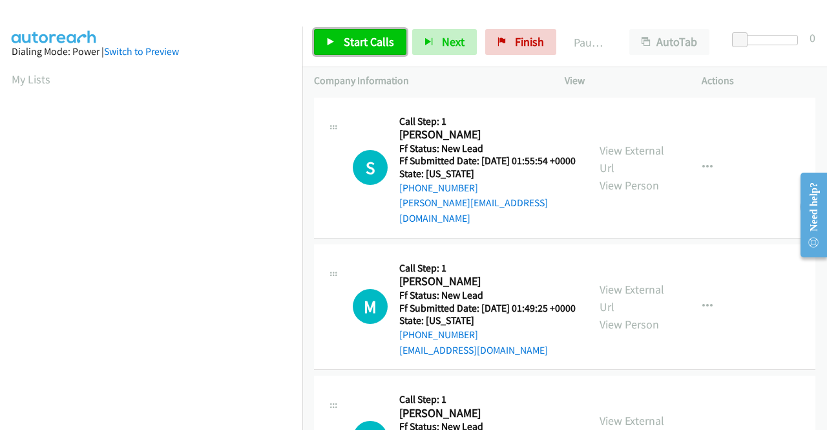
click at [339, 42] on link "Start Calls" at bounding box center [360, 42] width 92 height 26
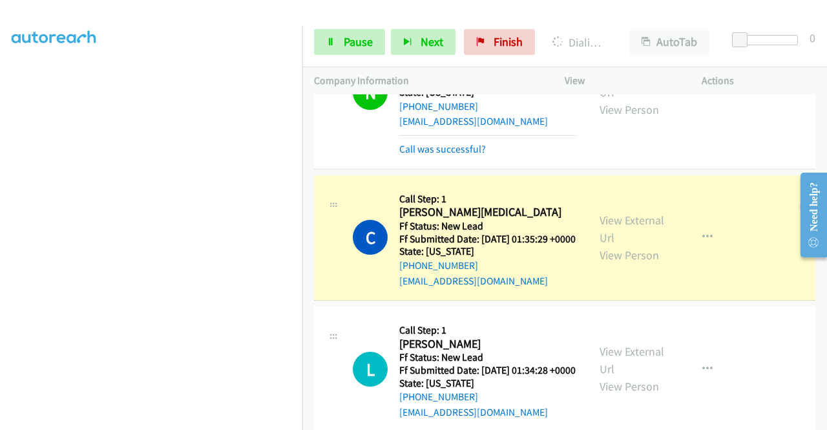
scroll to position [711, 0]
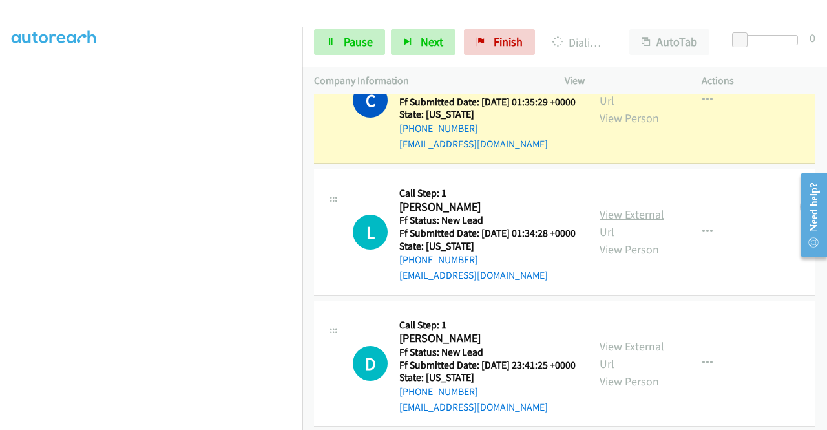
click at [643, 239] on link "View External Url" at bounding box center [632, 223] width 65 height 32
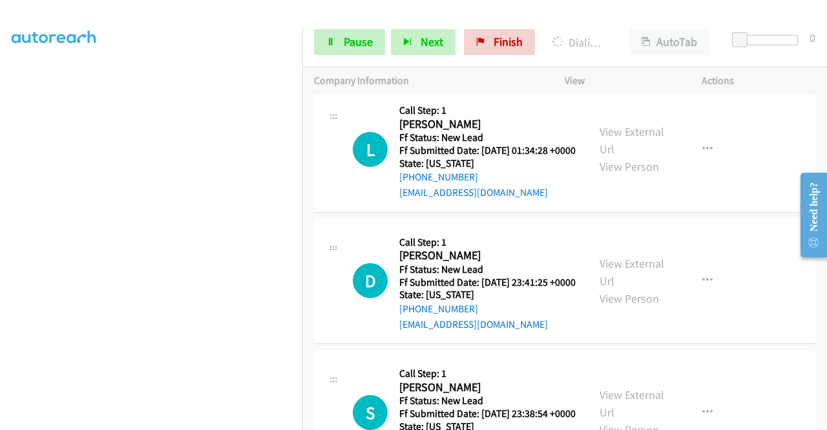
scroll to position [840, 0]
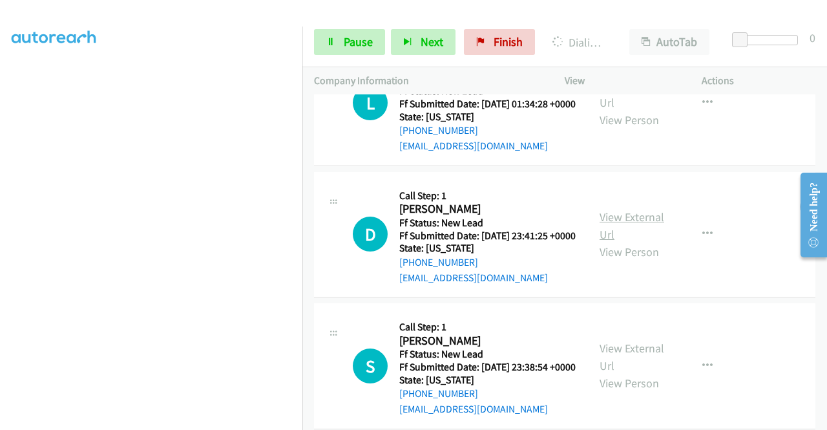
click at [624, 242] on link "View External Url" at bounding box center [632, 225] width 65 height 32
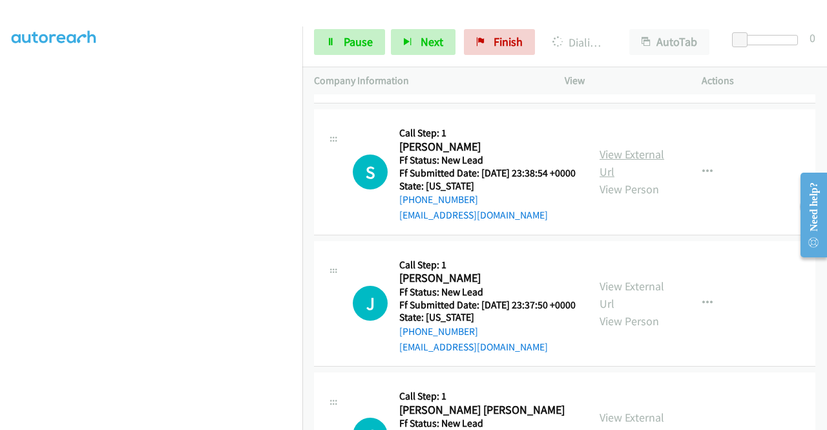
click at [634, 179] on link "View External Url" at bounding box center [632, 163] width 65 height 32
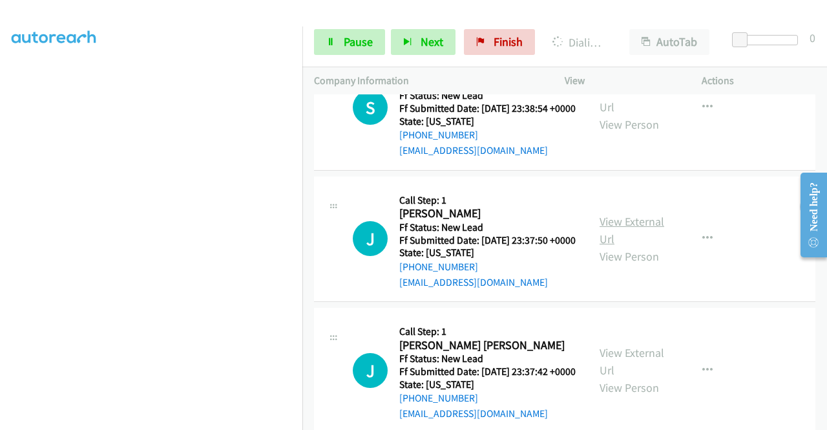
click at [650, 246] on link "View External Url" at bounding box center [632, 230] width 65 height 32
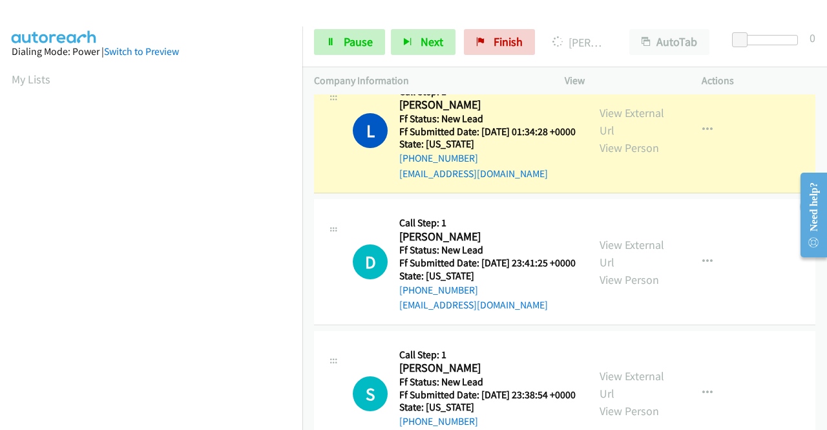
scroll to position [295, 0]
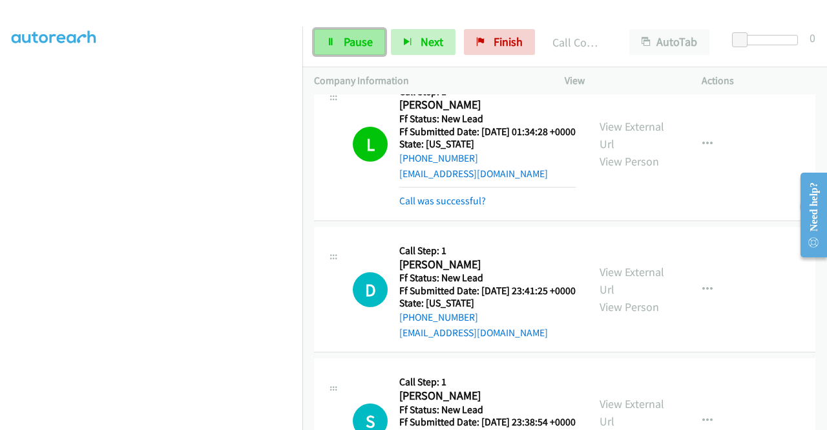
click at [358, 42] on span "Pause" at bounding box center [358, 41] width 29 height 15
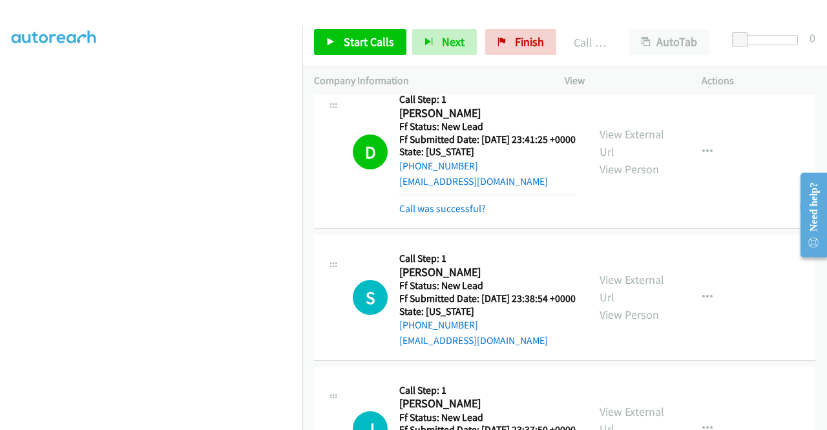
scroll to position [1099, 0]
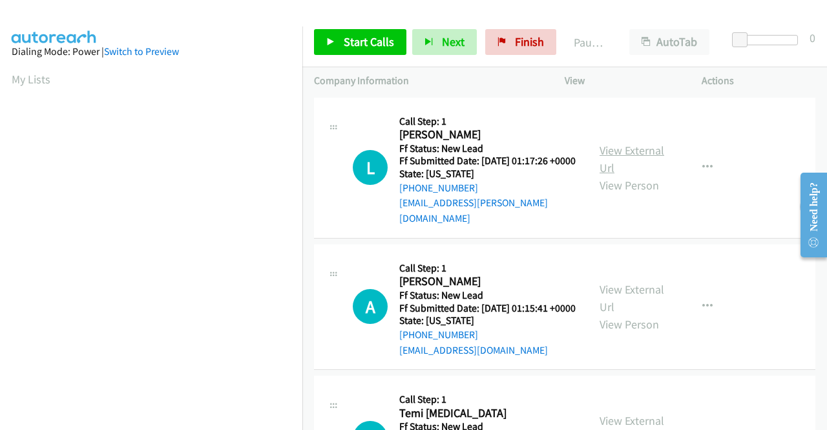
click at [632, 152] on link "View External Url" at bounding box center [632, 159] width 65 height 32
click at [629, 290] on link "View External Url" at bounding box center [632, 298] width 65 height 32
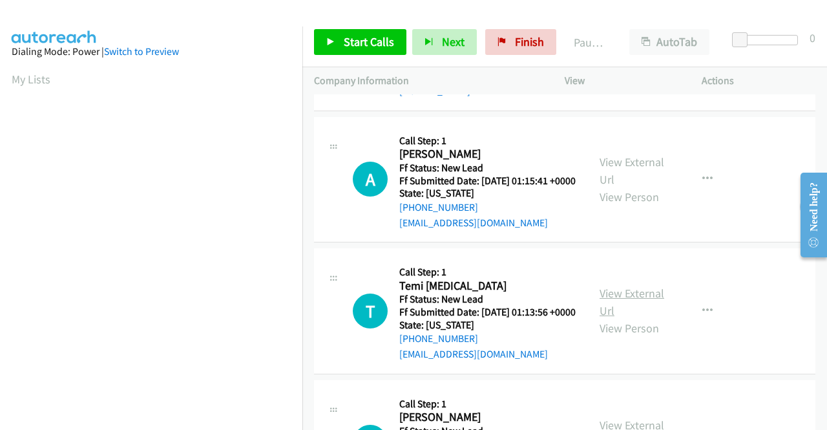
scroll to position [129, 0]
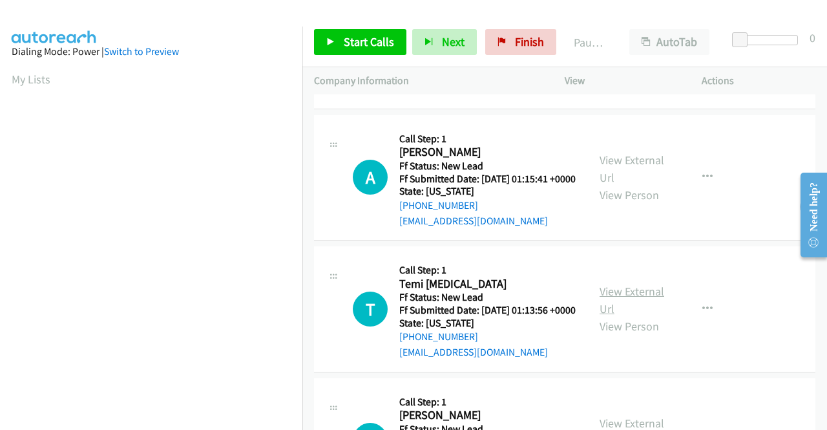
click at [639, 314] on link "View External Url" at bounding box center [632, 300] width 65 height 32
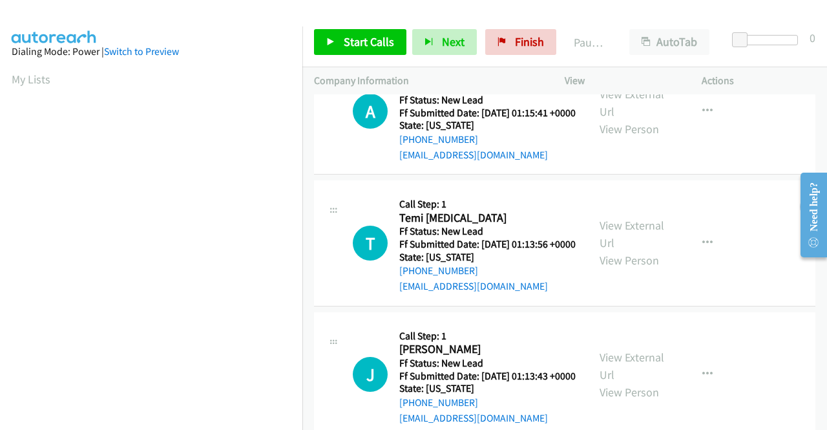
scroll to position [259, 0]
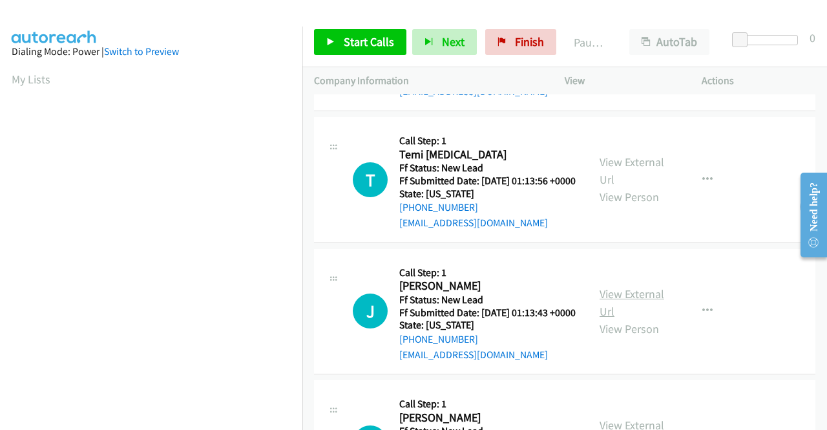
click at [636, 319] on link "View External Url" at bounding box center [632, 302] width 65 height 32
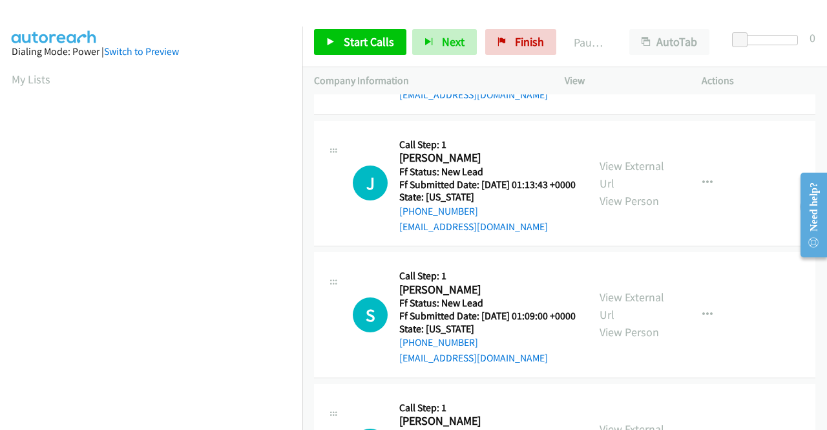
scroll to position [388, 0]
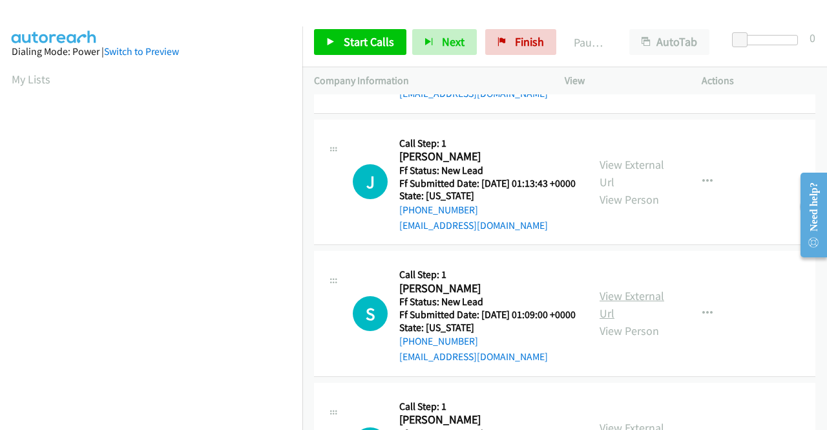
click at [622, 321] on link "View External Url" at bounding box center [632, 304] width 65 height 32
click at [359, 44] on span "Start Calls" at bounding box center [369, 41] width 50 height 15
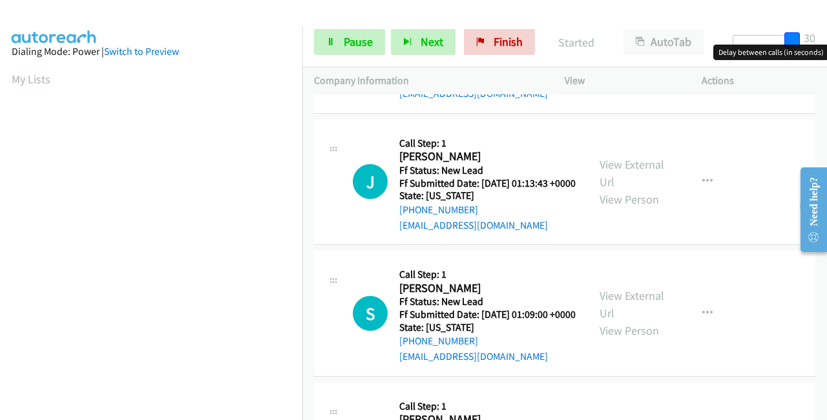
drag, startPoint x: 738, startPoint y: 43, endPoint x: 827, endPoint y: 38, distance: 89.4
click at [827, 38] on div "Start Calls Pause Next Finish Started AutoTab AutoTab 30" at bounding box center [565, 42] width 525 height 50
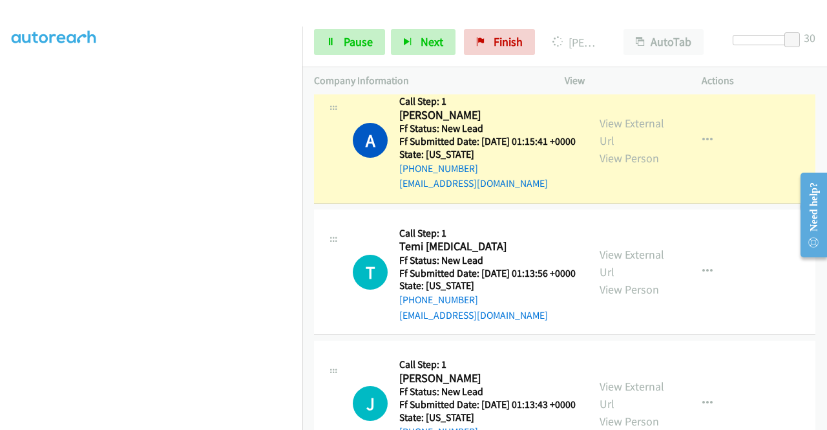
scroll to position [129, 0]
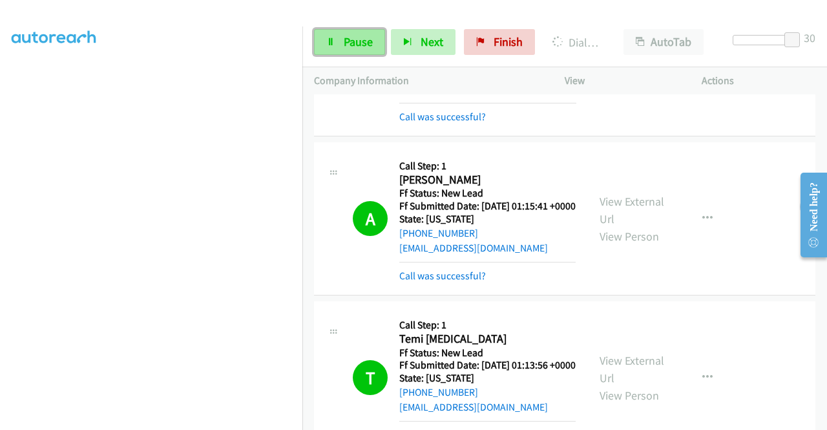
click at [357, 43] on span "Pause" at bounding box center [358, 41] width 29 height 15
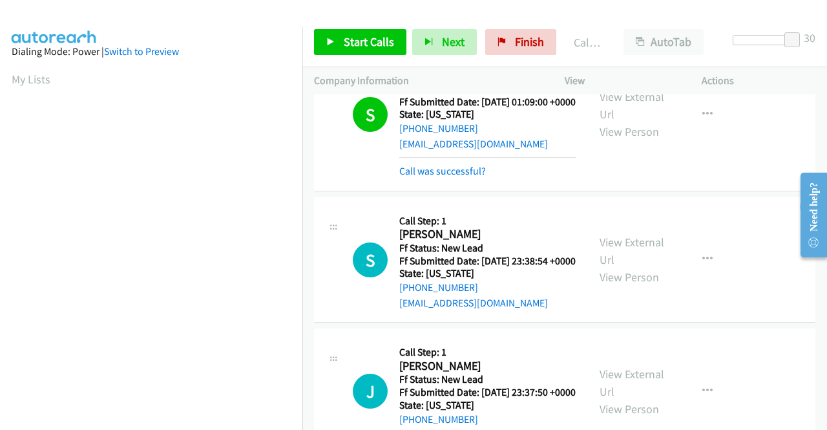
scroll to position [73, 0]
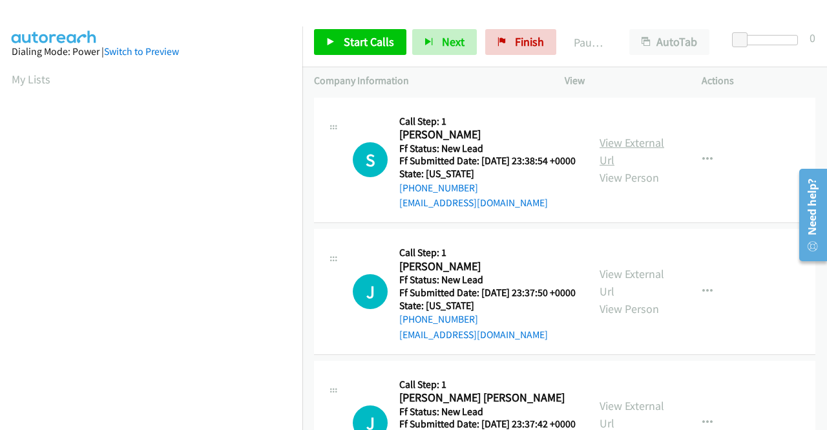
click at [631, 152] on link "View External Url" at bounding box center [632, 151] width 65 height 32
click at [637, 293] on link "View External Url" at bounding box center [632, 282] width 65 height 32
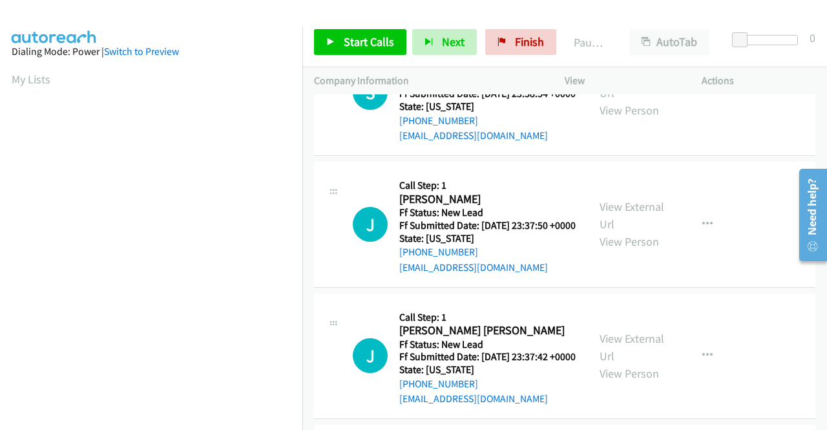
scroll to position [129, 0]
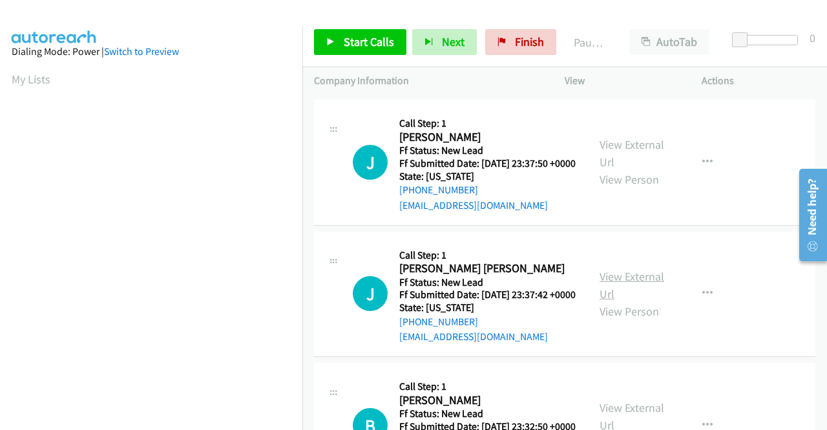
click at [646, 301] on link "View External Url" at bounding box center [632, 285] width 65 height 32
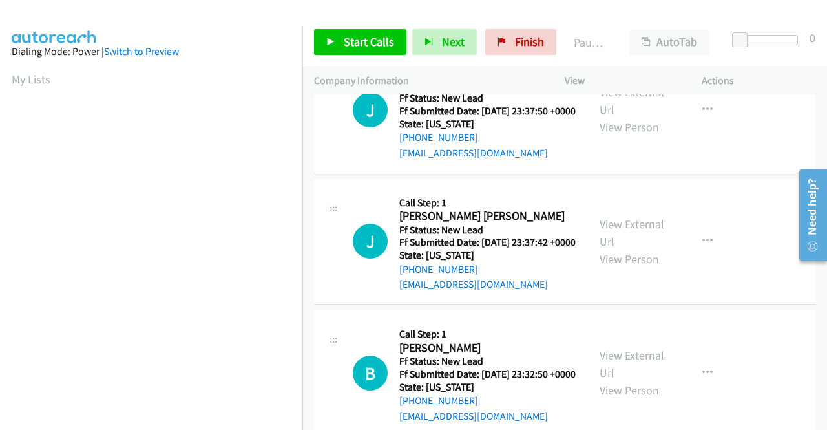
scroll to position [259, 0]
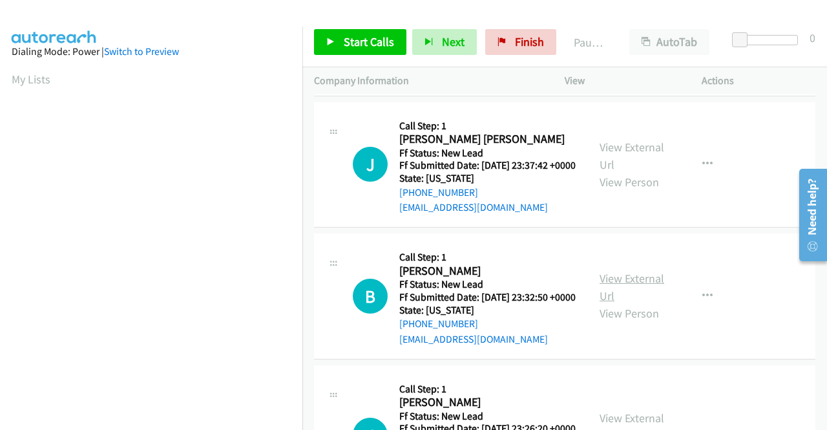
click at [626, 303] on link "View External Url" at bounding box center [632, 287] width 65 height 32
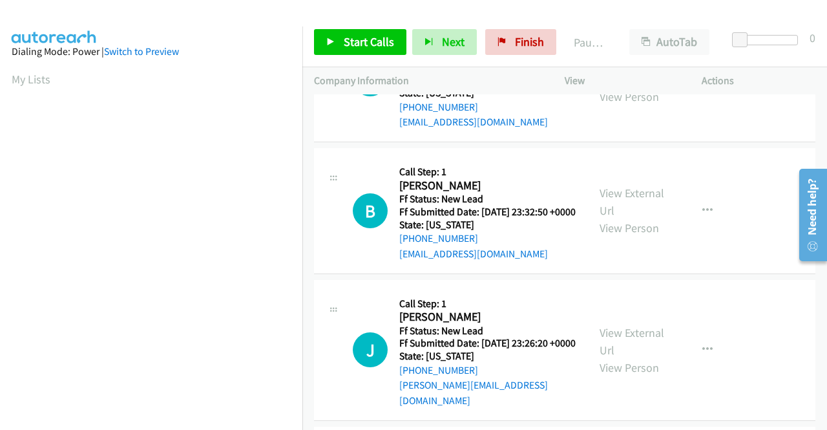
scroll to position [452, 0]
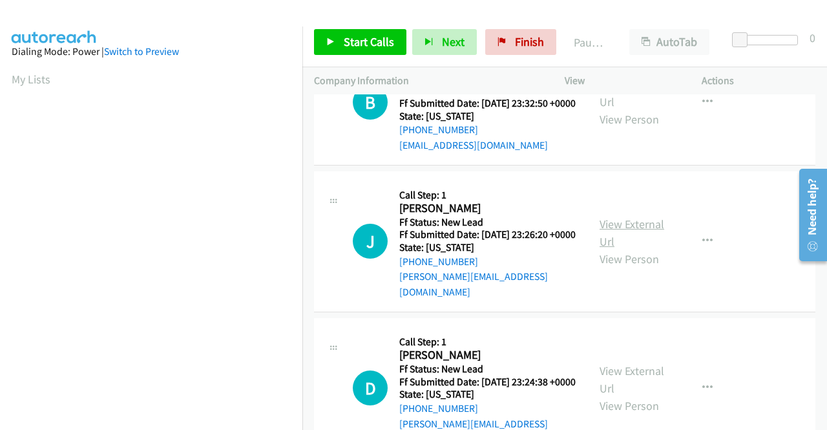
click at [611, 249] on link "View External Url" at bounding box center [632, 233] width 65 height 32
click at [336, 41] on link "Start Calls" at bounding box center [360, 42] width 92 height 26
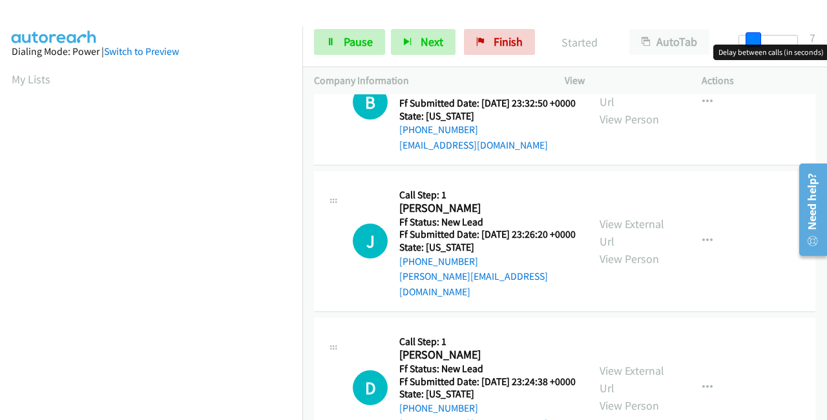
drag, startPoint x: 739, startPoint y: 37, endPoint x: 827, endPoint y: 46, distance: 88.3
click at [827, 46] on body "Start Calls Pause Next Finish Started AutoTab AutoTab 7 Company Information Inf…" at bounding box center [413, 30] width 827 height 61
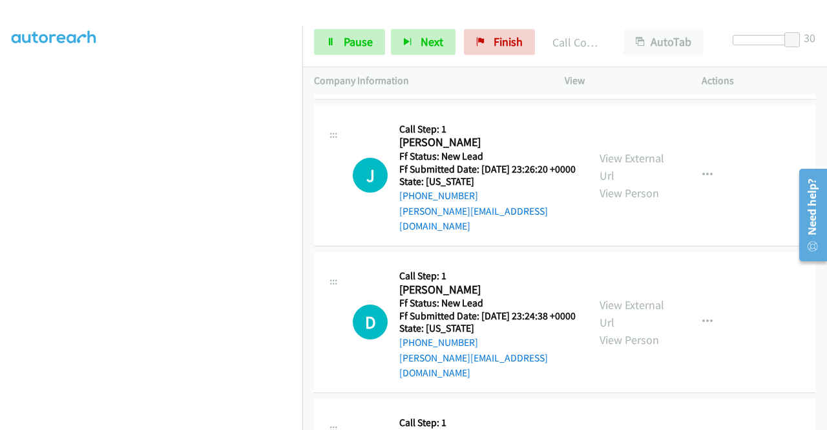
scroll to position [636, 0]
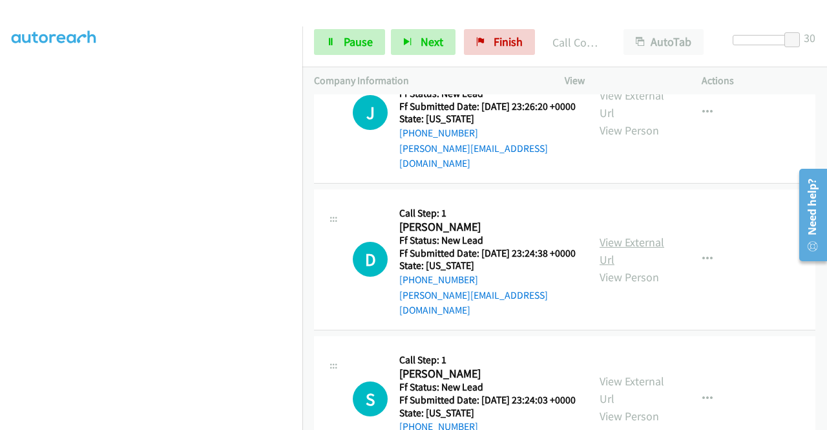
click at [626, 267] on link "View External Url" at bounding box center [632, 251] width 65 height 32
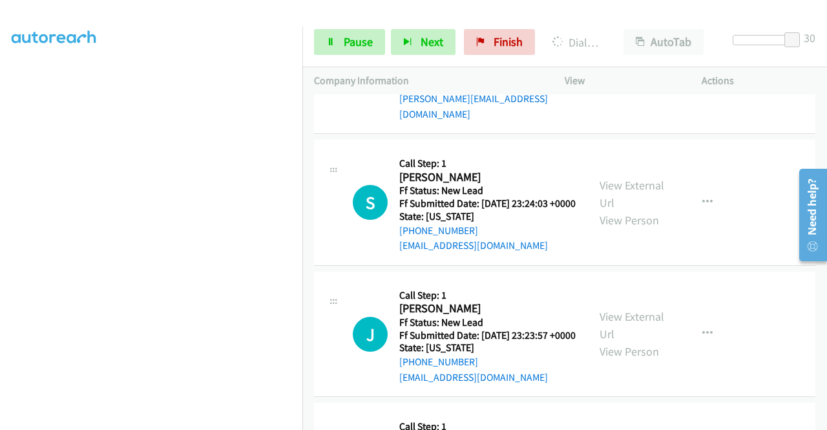
scroll to position [950, 0]
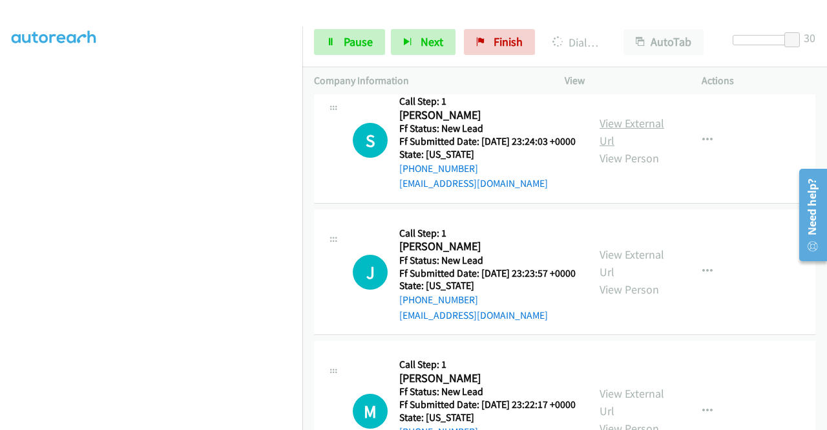
click at [631, 148] on link "View External Url" at bounding box center [632, 132] width 65 height 32
click at [608, 279] on link "View External Url" at bounding box center [632, 263] width 65 height 32
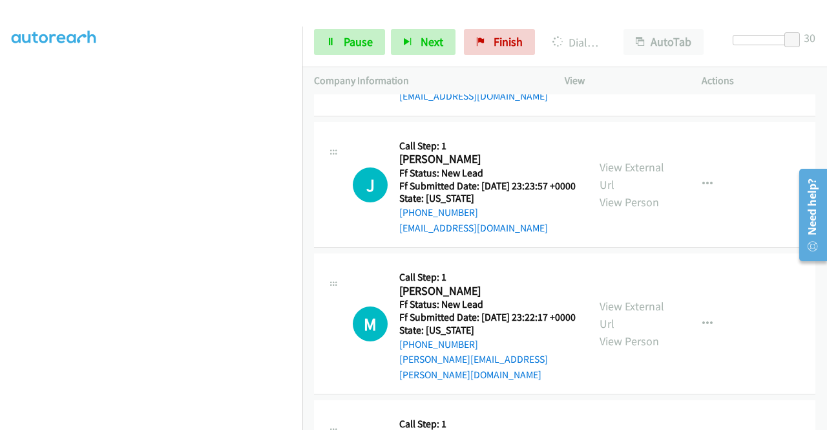
scroll to position [1079, 0]
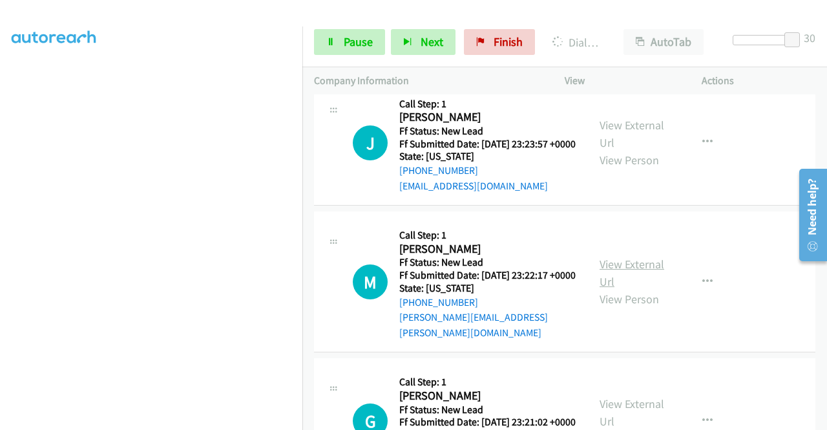
click at [627, 289] on link "View External Url" at bounding box center [632, 273] width 65 height 32
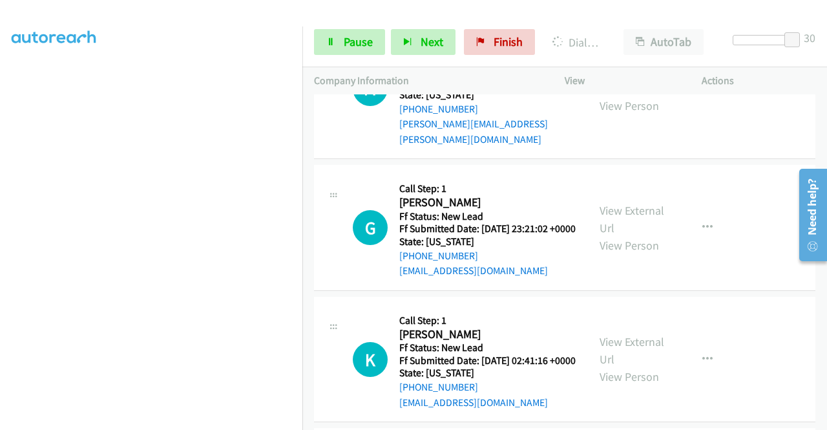
scroll to position [1273, 0]
click at [639, 235] on link "View External Url" at bounding box center [632, 218] width 65 height 32
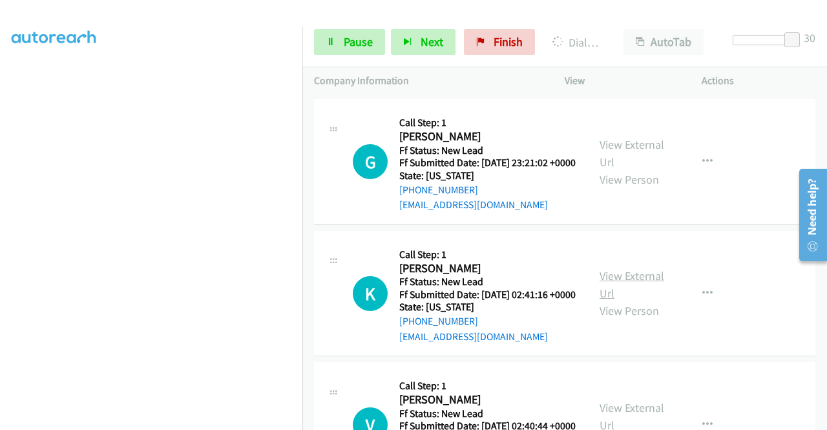
scroll to position [1402, 0]
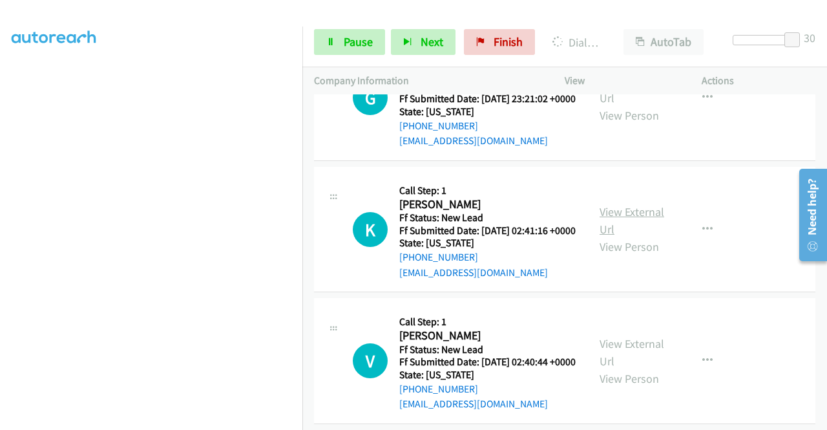
click at [634, 237] on link "View External Url" at bounding box center [632, 220] width 65 height 32
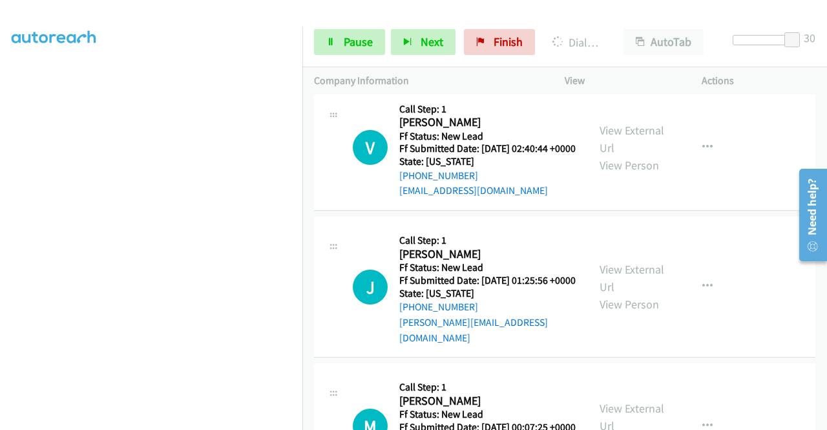
scroll to position [1780, 0]
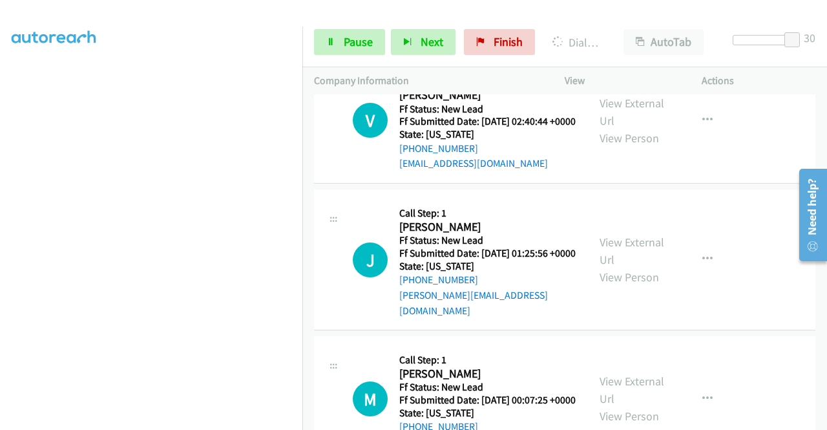
click at [632, 147] on div "View External Url View Person" at bounding box center [633, 120] width 67 height 52
click at [633, 128] on link "View External Url" at bounding box center [632, 112] width 65 height 32
click at [617, 267] on link "View External Url" at bounding box center [632, 251] width 65 height 32
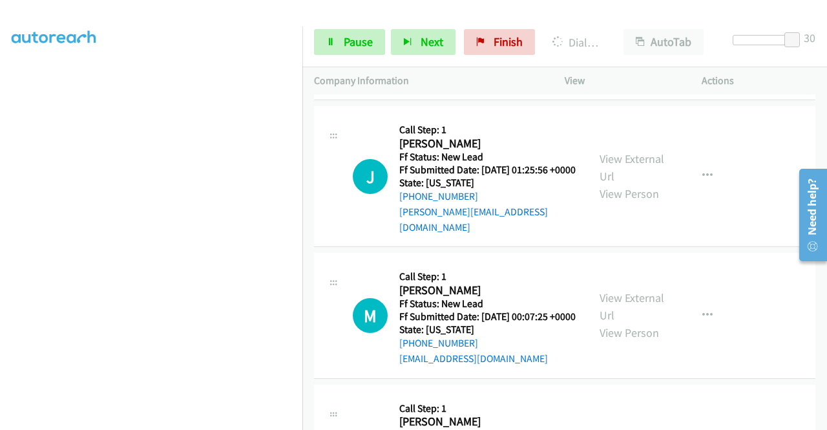
scroll to position [1909, 0]
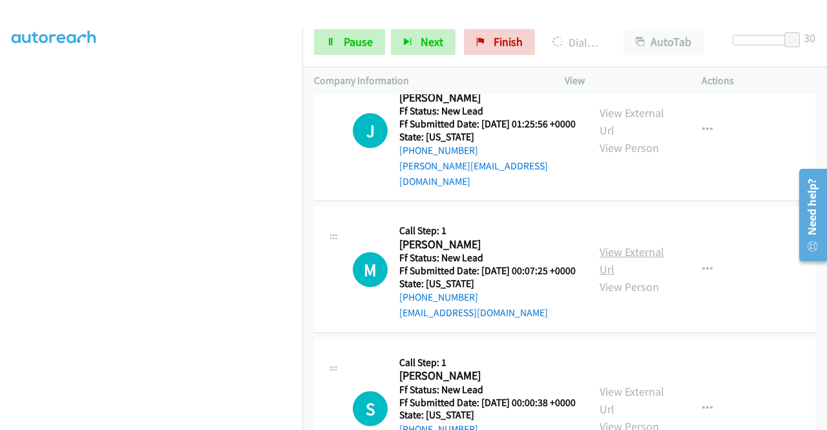
click at [611, 277] on link "View External Url" at bounding box center [632, 260] width 65 height 32
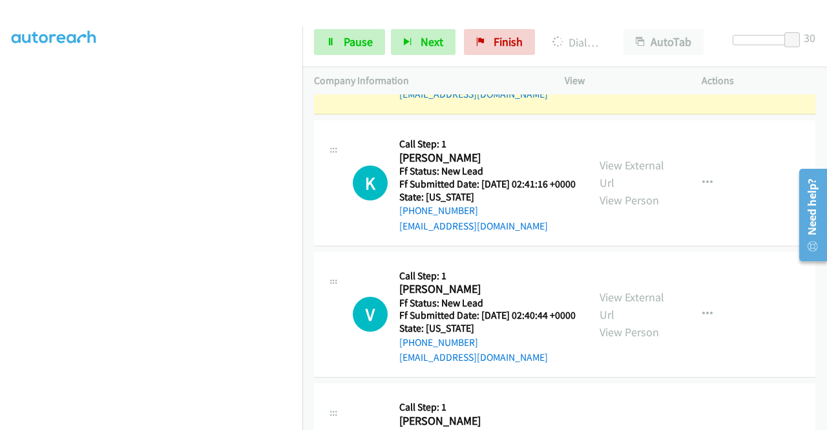
scroll to position [1392, 0]
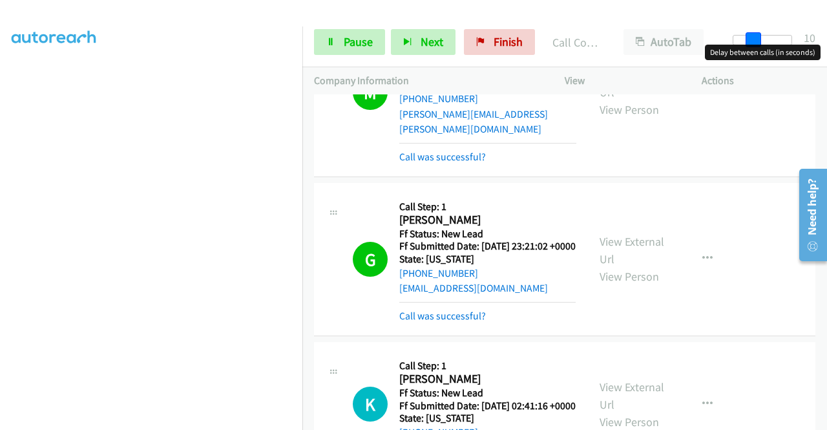
drag, startPoint x: 789, startPoint y: 36, endPoint x: 750, endPoint y: 39, distance: 38.9
click at [750, 39] on span at bounding box center [754, 40] width 16 height 16
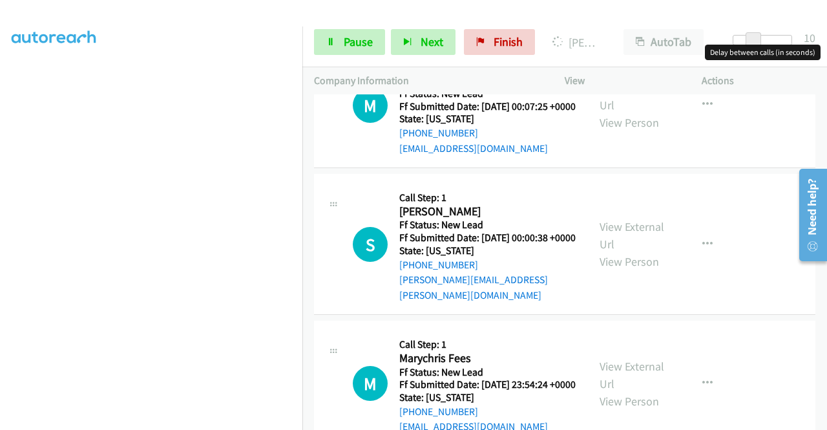
scroll to position [2103, 0]
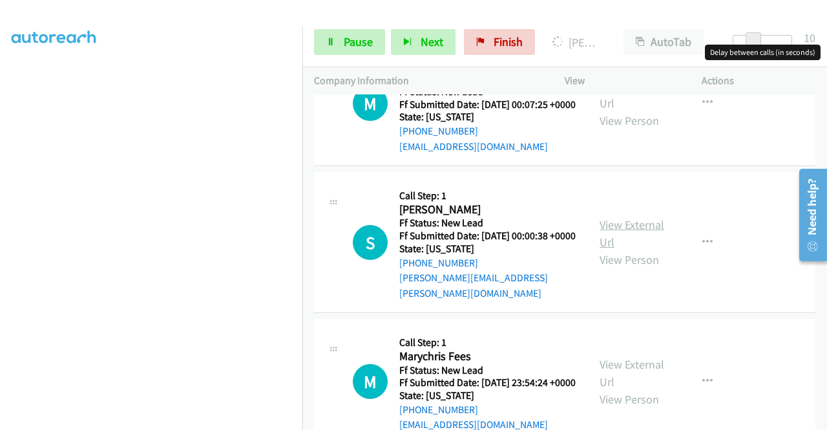
click at [626, 250] on link "View External Url" at bounding box center [632, 233] width 65 height 32
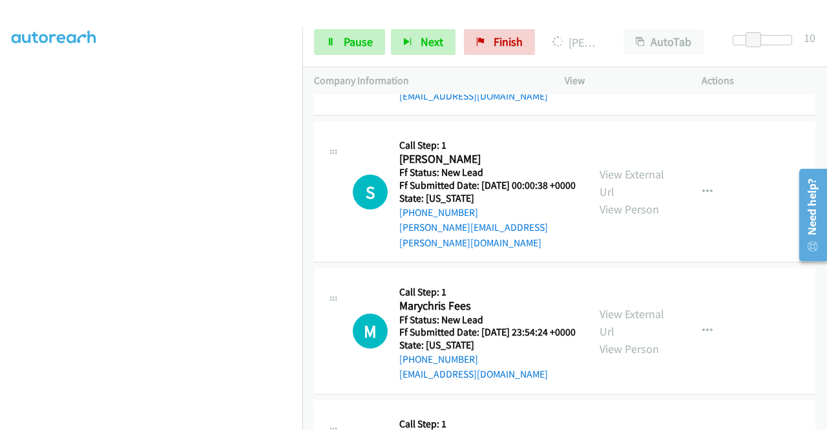
scroll to position [2233, 0]
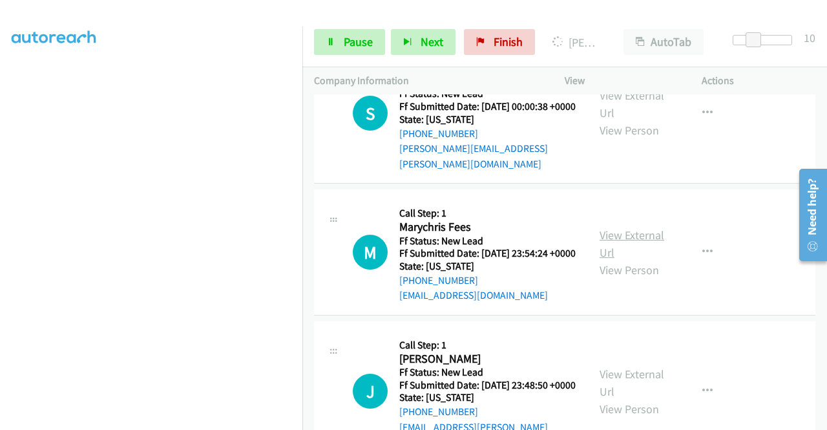
click at [622, 260] on link "View External Url" at bounding box center [632, 244] width 65 height 32
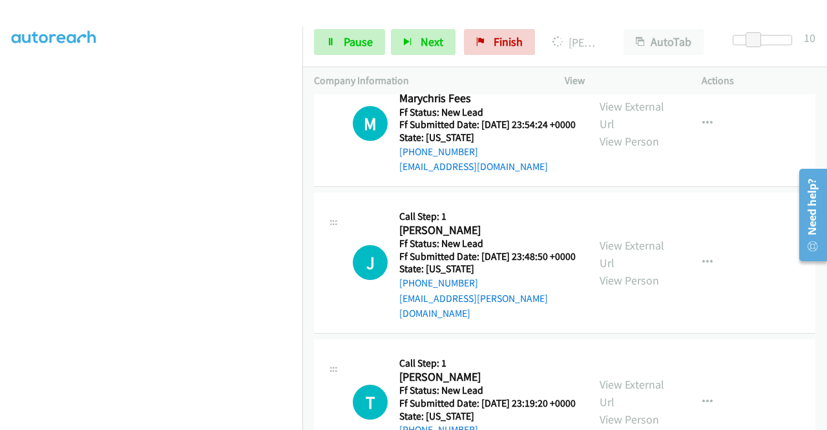
scroll to position [2362, 0]
click at [644, 270] on link "View External Url" at bounding box center [632, 253] width 65 height 32
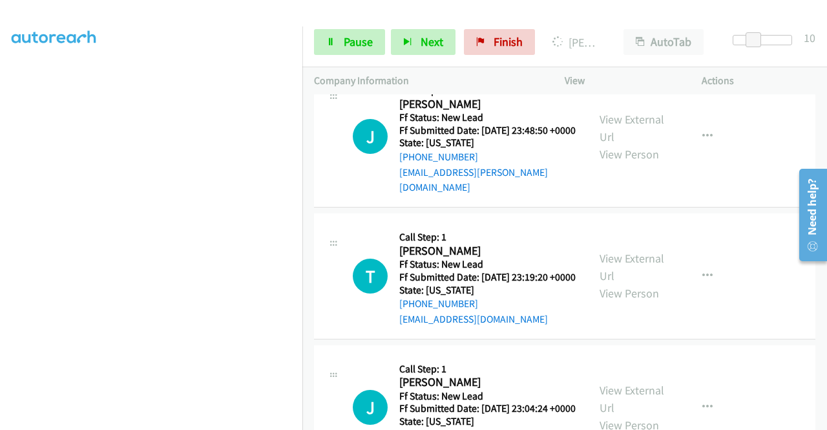
scroll to position [2491, 0]
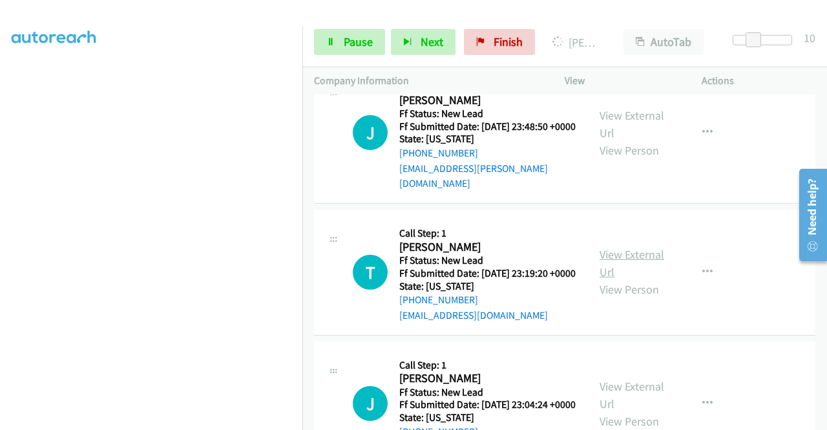
click at [632, 279] on link "View External Url" at bounding box center [632, 263] width 65 height 32
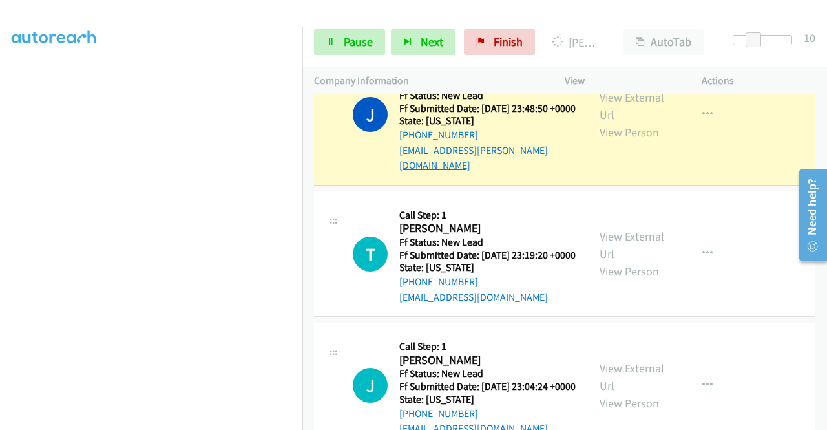
scroll to position [2739, 0]
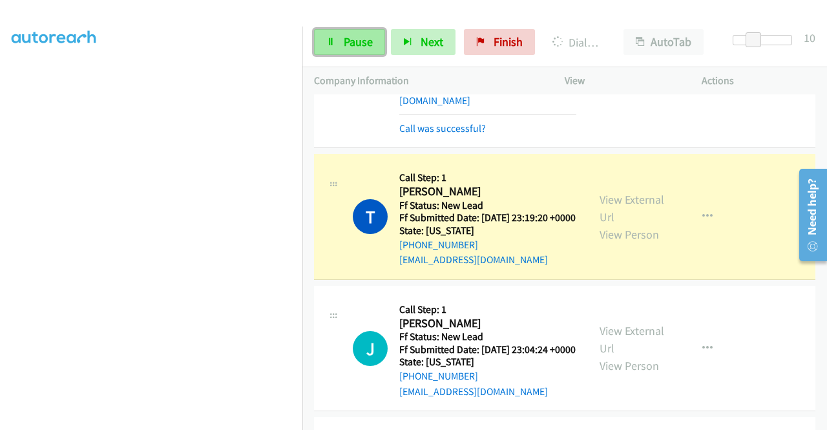
click at [361, 38] on span "Pause" at bounding box center [358, 41] width 29 height 15
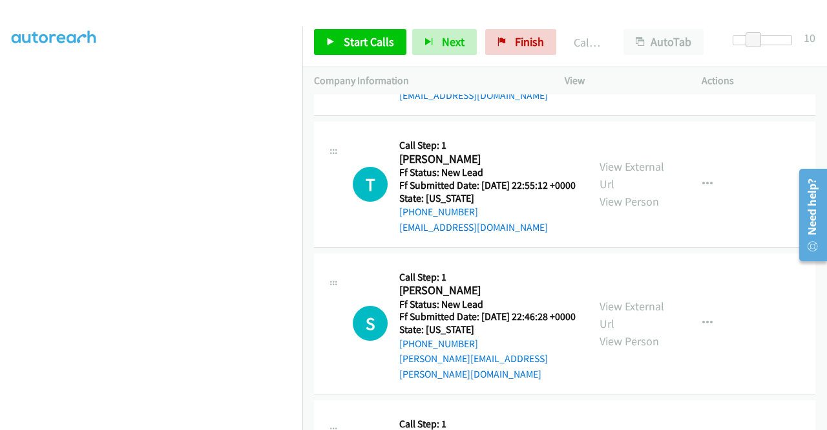
scroll to position [3090, 0]
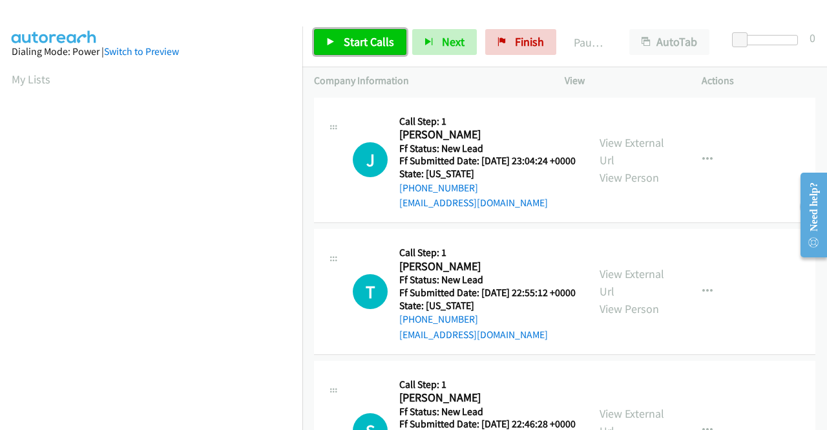
click at [354, 42] on span "Start Calls" at bounding box center [369, 41] width 50 height 15
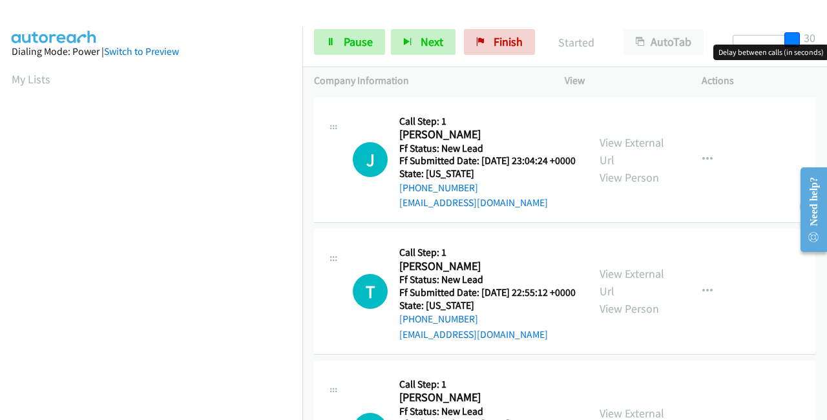
drag, startPoint x: 732, startPoint y: 34, endPoint x: 827, endPoint y: 34, distance: 94.4
click at [827, 34] on div "Start Calls Pause Next Finish Started AutoTab AutoTab 30" at bounding box center [565, 42] width 525 height 50
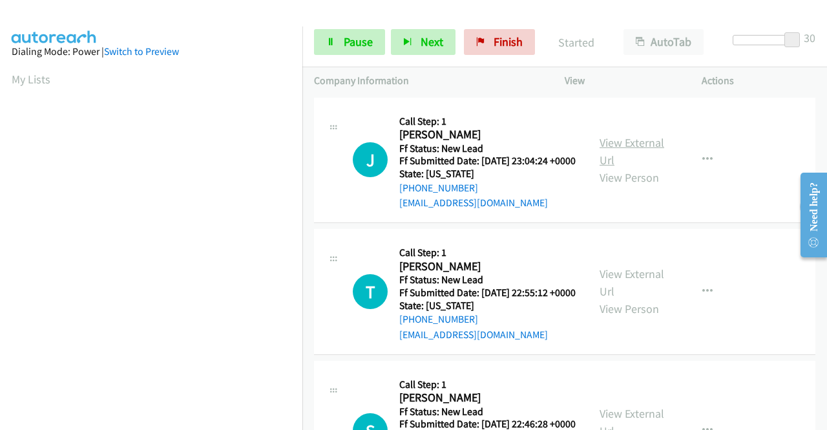
click at [638, 145] on link "View External Url" at bounding box center [632, 151] width 65 height 32
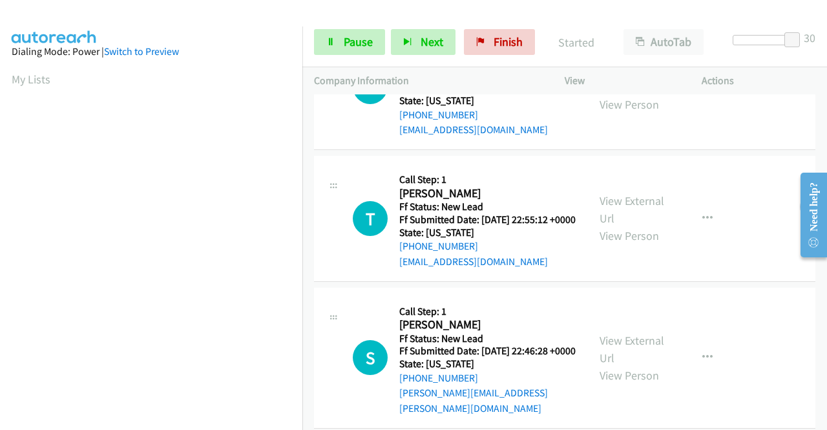
scroll to position [129, 0]
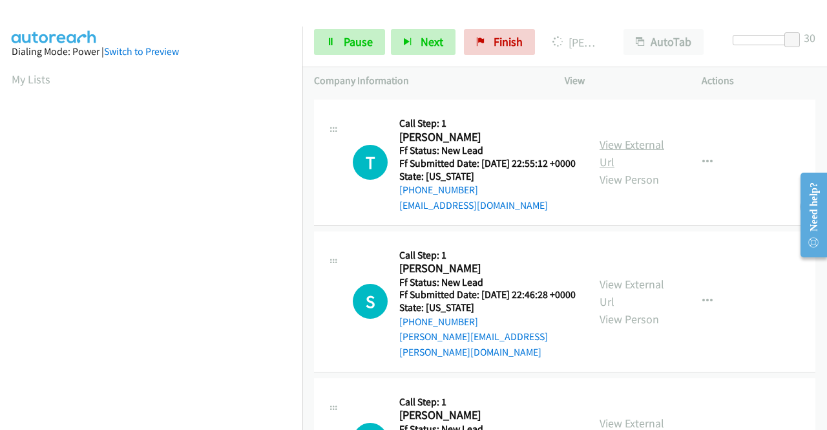
click at [640, 169] on link "View External Url" at bounding box center [632, 153] width 65 height 32
drag, startPoint x: 795, startPoint y: 36, endPoint x: 761, endPoint y: 39, distance: 33.8
click at [761, 39] on span at bounding box center [760, 40] width 16 height 16
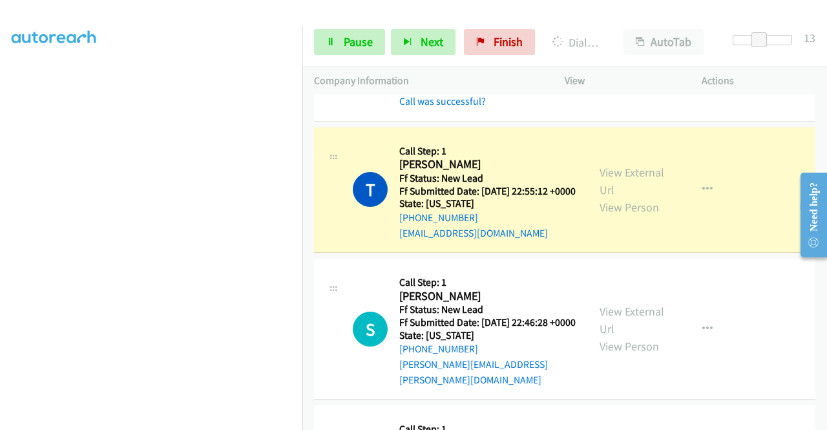
scroll to position [295, 0]
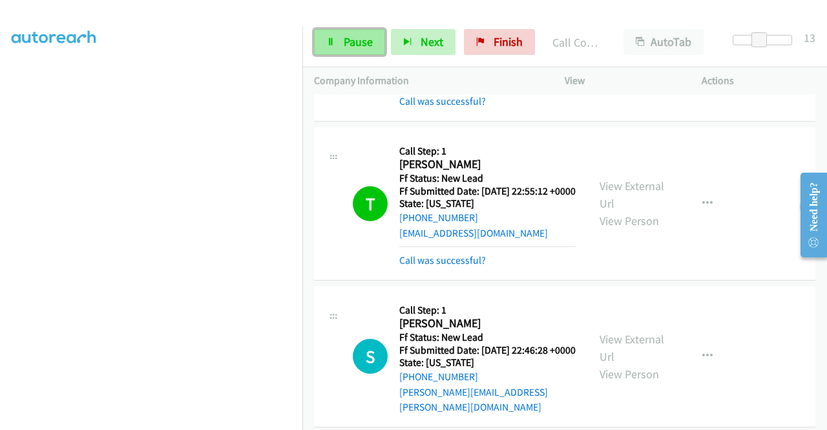
click at [345, 40] on span "Pause" at bounding box center [358, 41] width 29 height 15
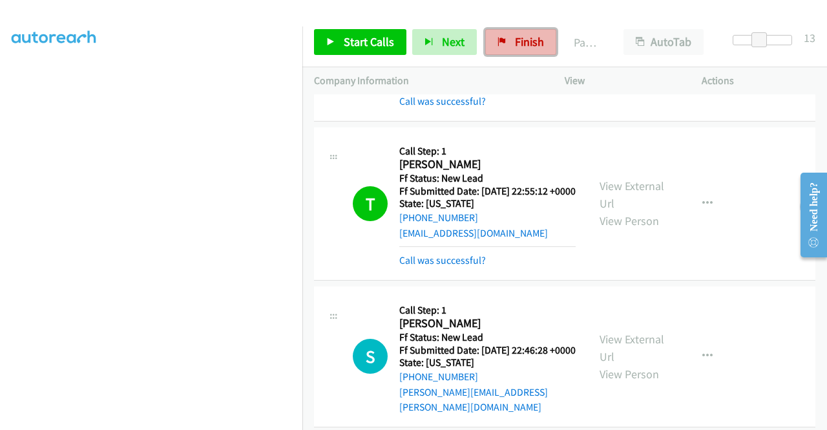
click at [512, 51] on link "Finish" at bounding box center [520, 42] width 71 height 26
